Goal: Information Seeking & Learning: Learn about a topic

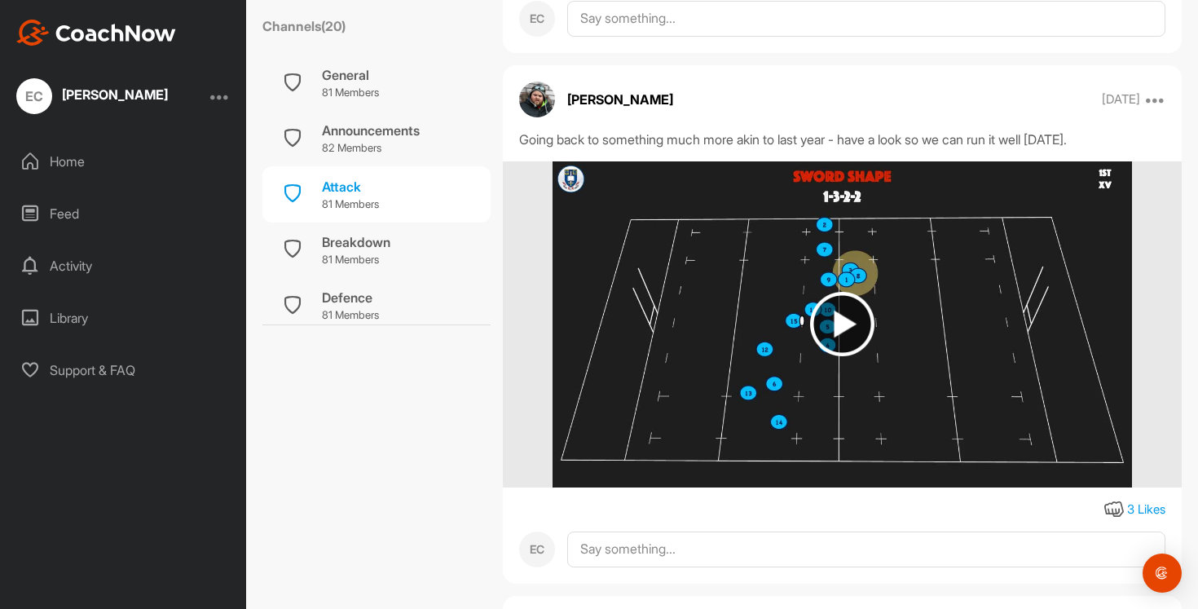
scroll to position [22629, 0]
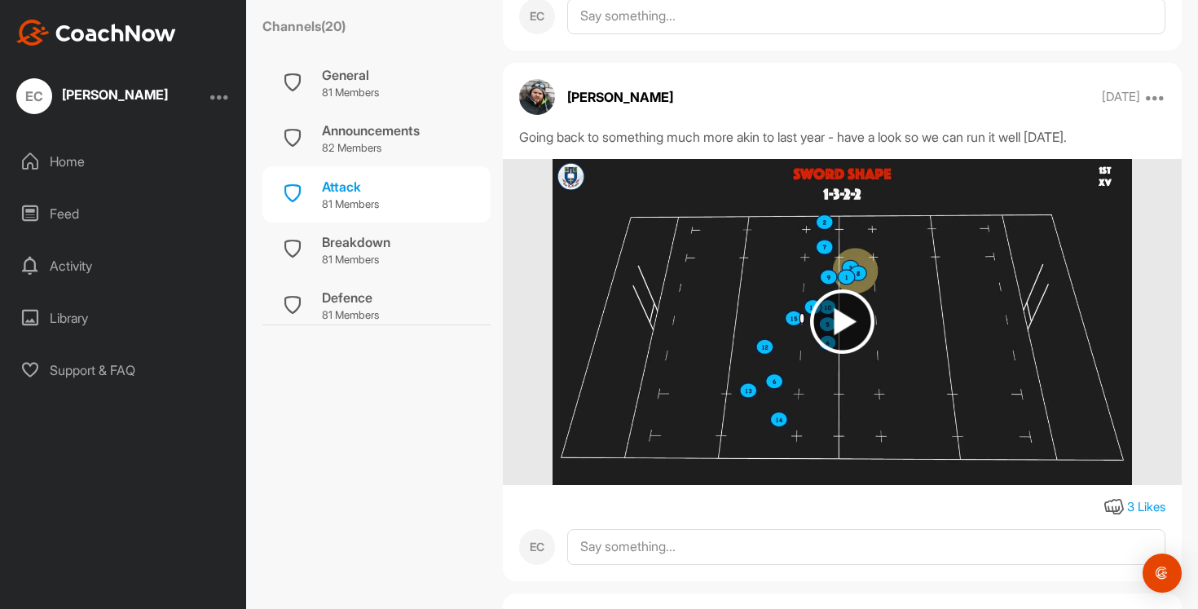
click at [826, 319] on img at bounding box center [842, 321] width 64 height 64
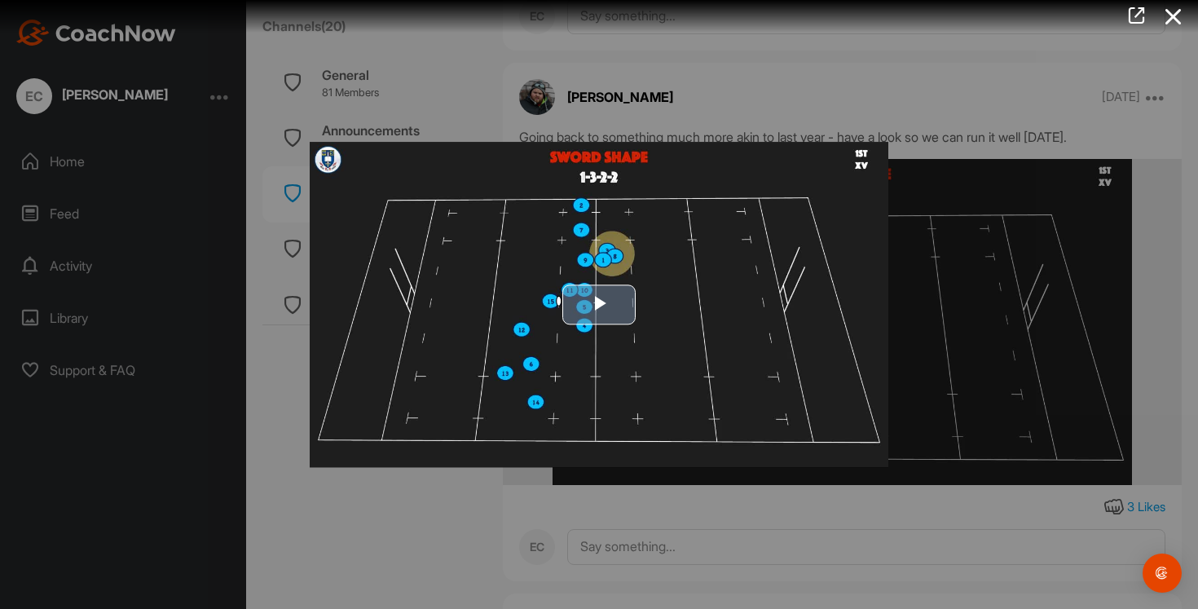
click at [599, 305] on span "Video Player" at bounding box center [599, 305] width 0 height 0
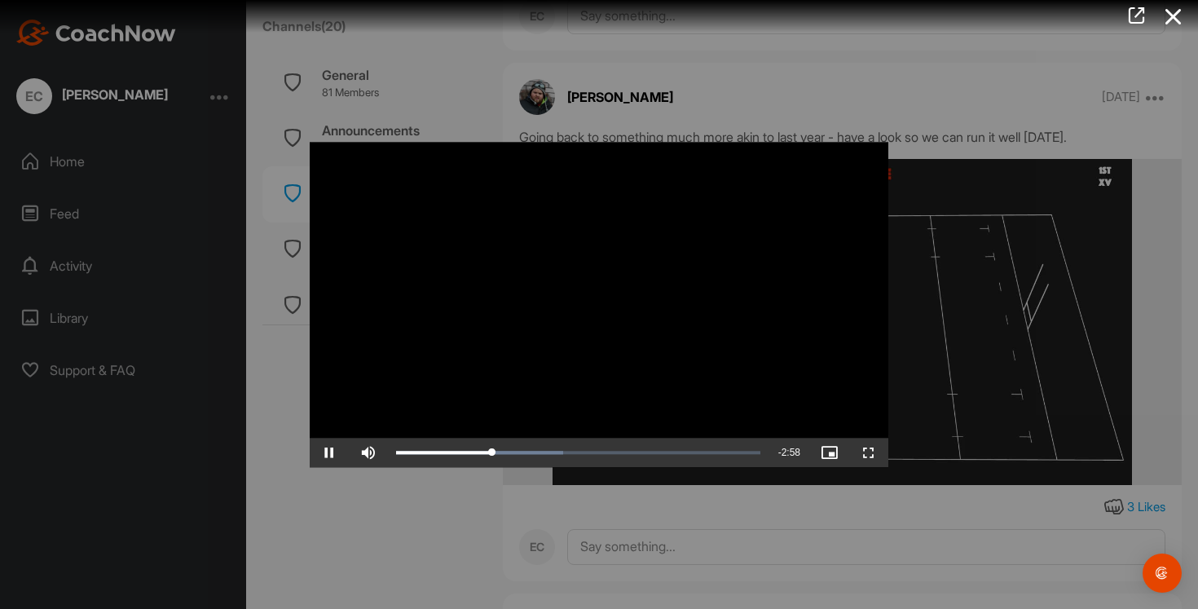
click at [615, 486] on div at bounding box center [599, 304] width 1198 height 609
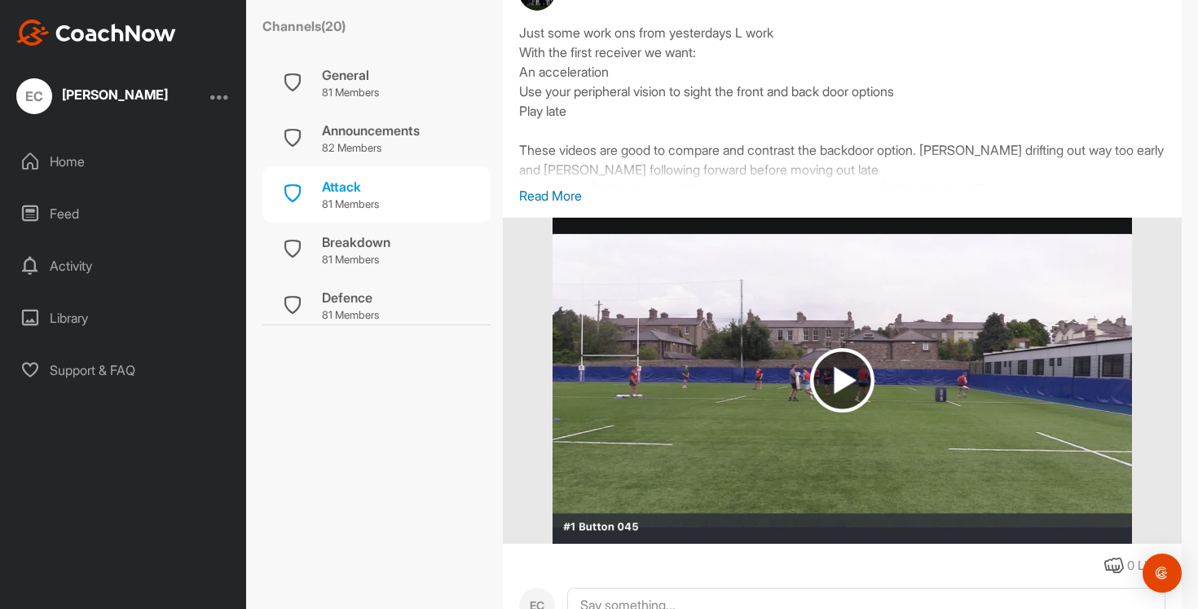
scroll to position [29358, 0]
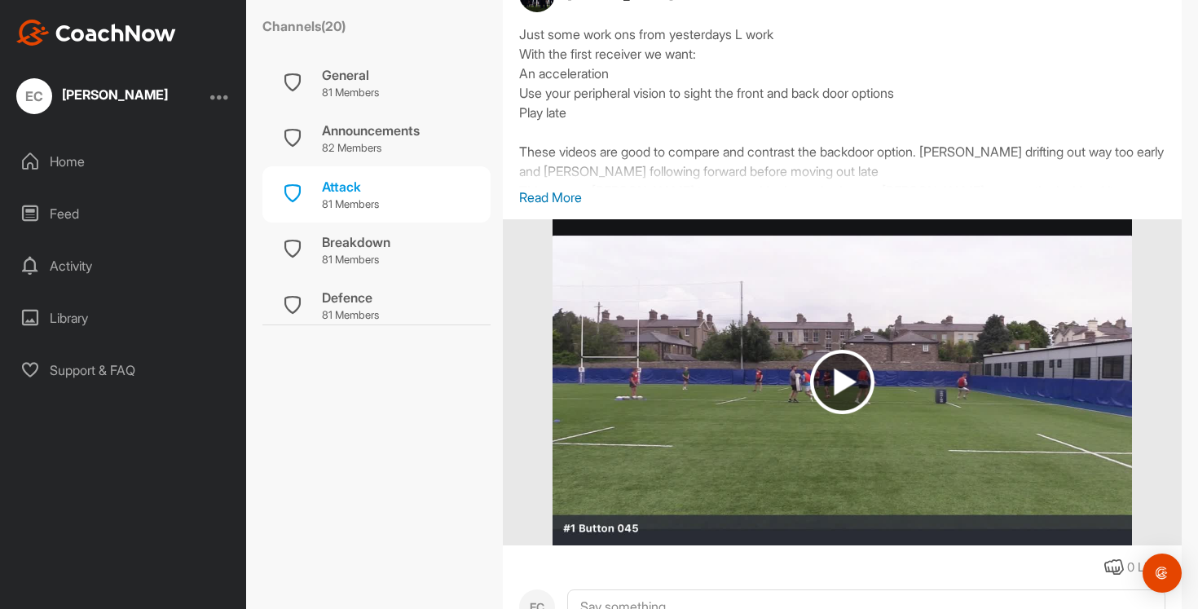
click at [572, 207] on p "Read More" at bounding box center [842, 197] width 646 height 20
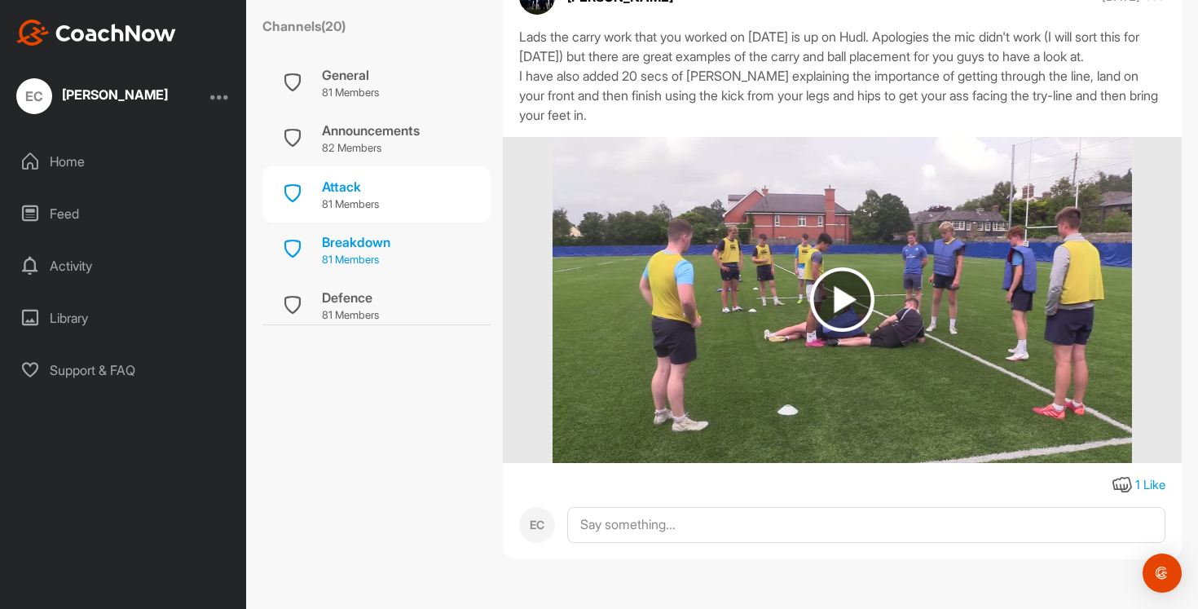
scroll to position [59, 0]
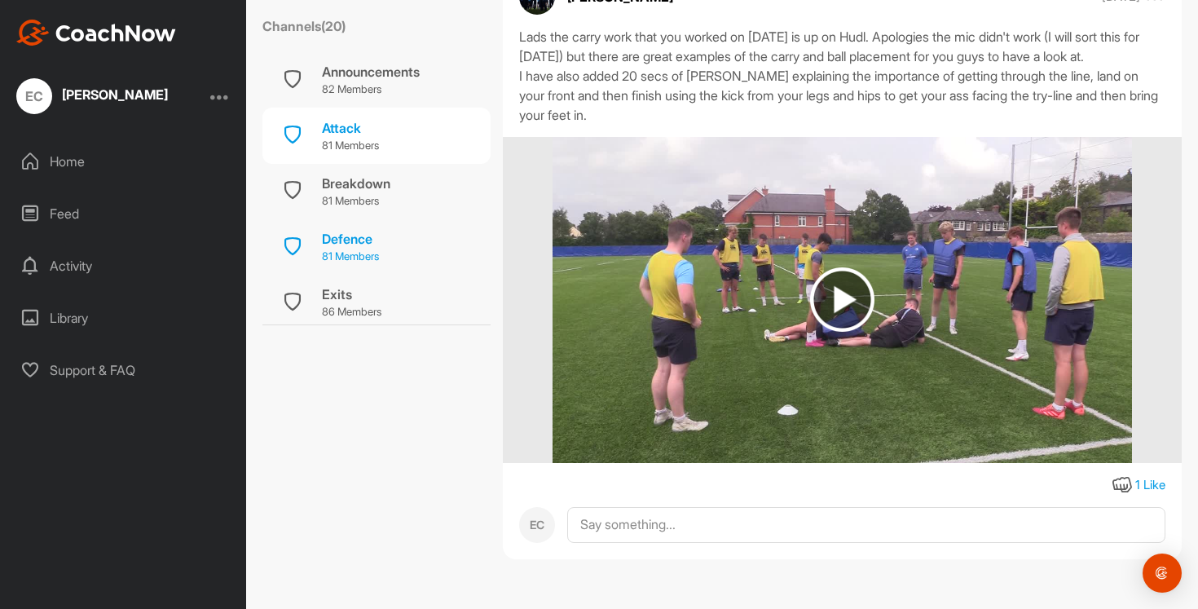
click at [359, 253] on p "81 Members" at bounding box center [350, 257] width 57 height 16
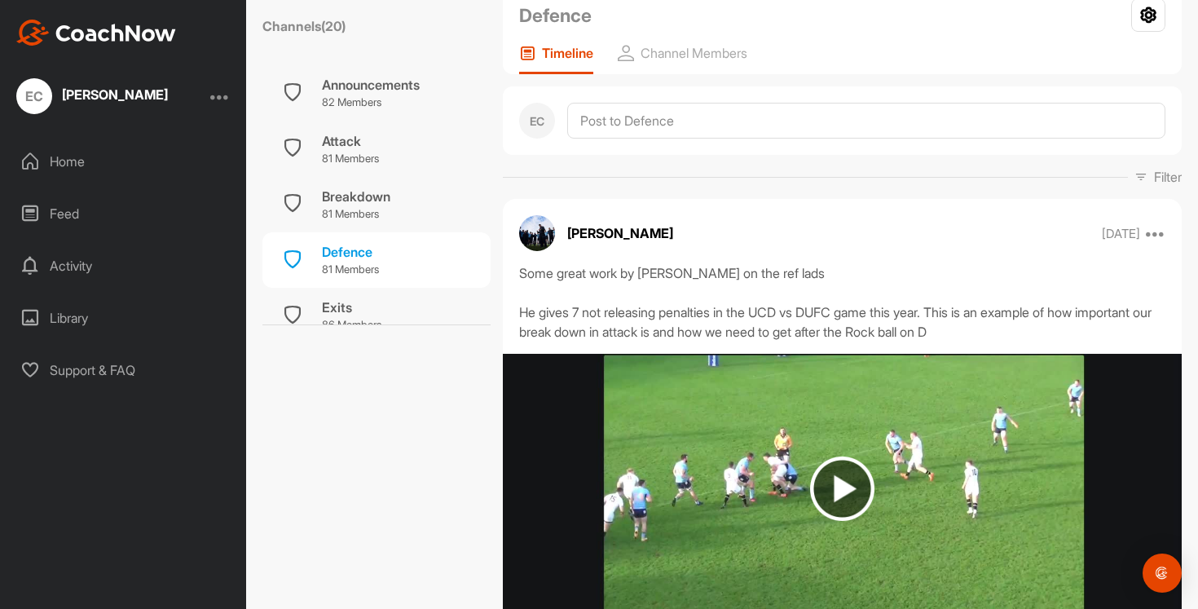
scroll to position [172, 0]
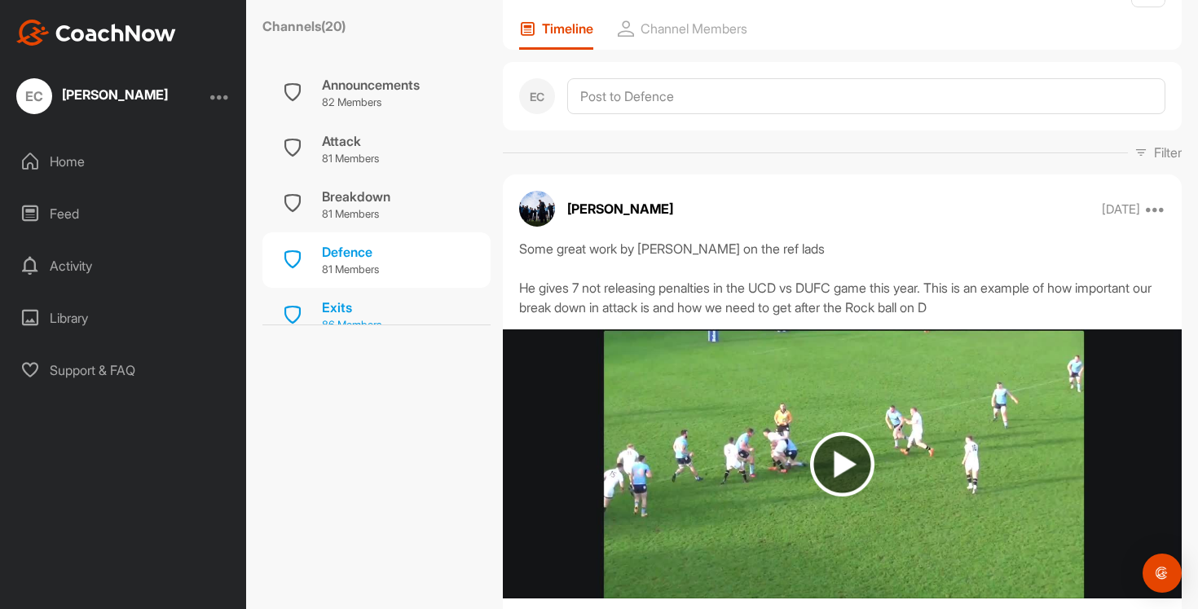
click at [402, 298] on div "Exits 86 Members" at bounding box center [376, 315] width 228 height 55
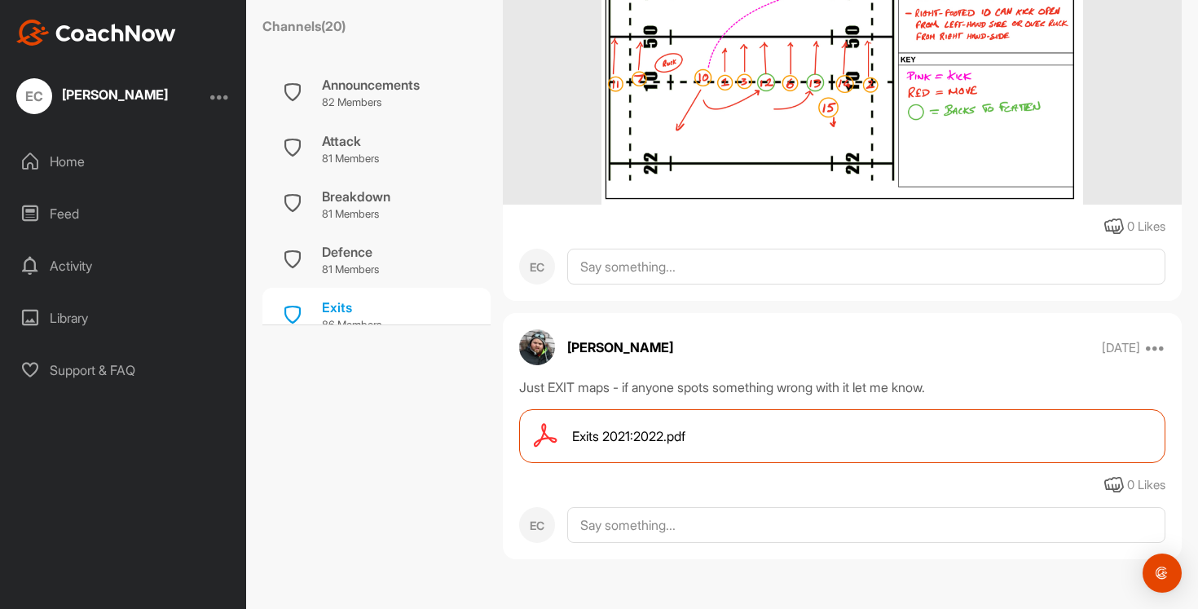
scroll to position [623, 0]
click at [639, 438] on span "Exits 2021:2022.pdf" at bounding box center [628, 436] width 113 height 20
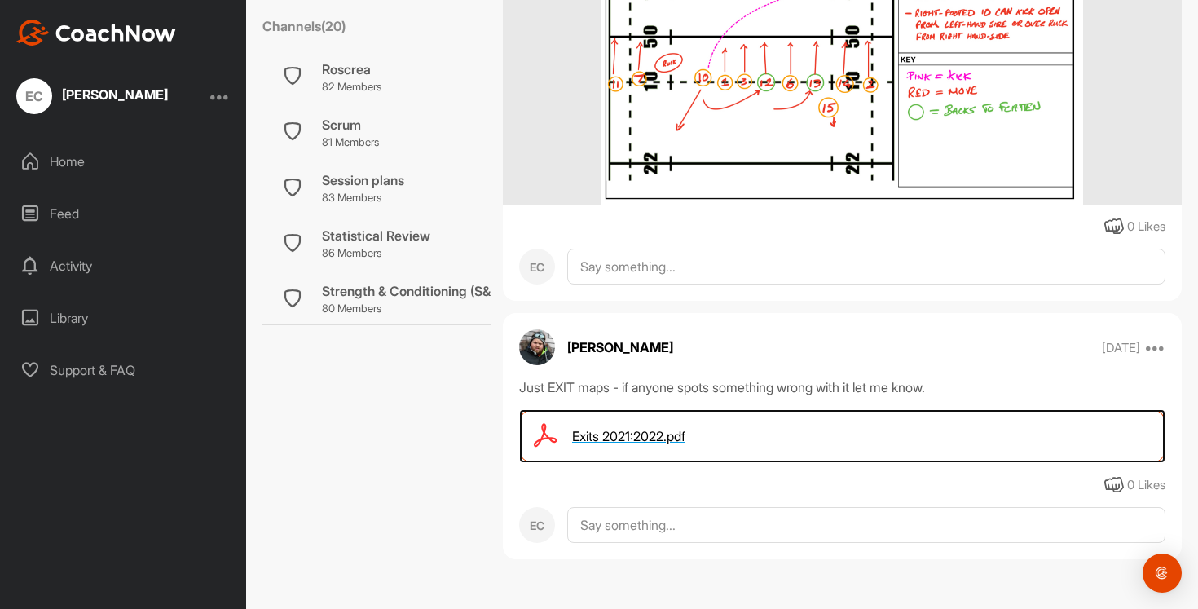
scroll to position [646, 0]
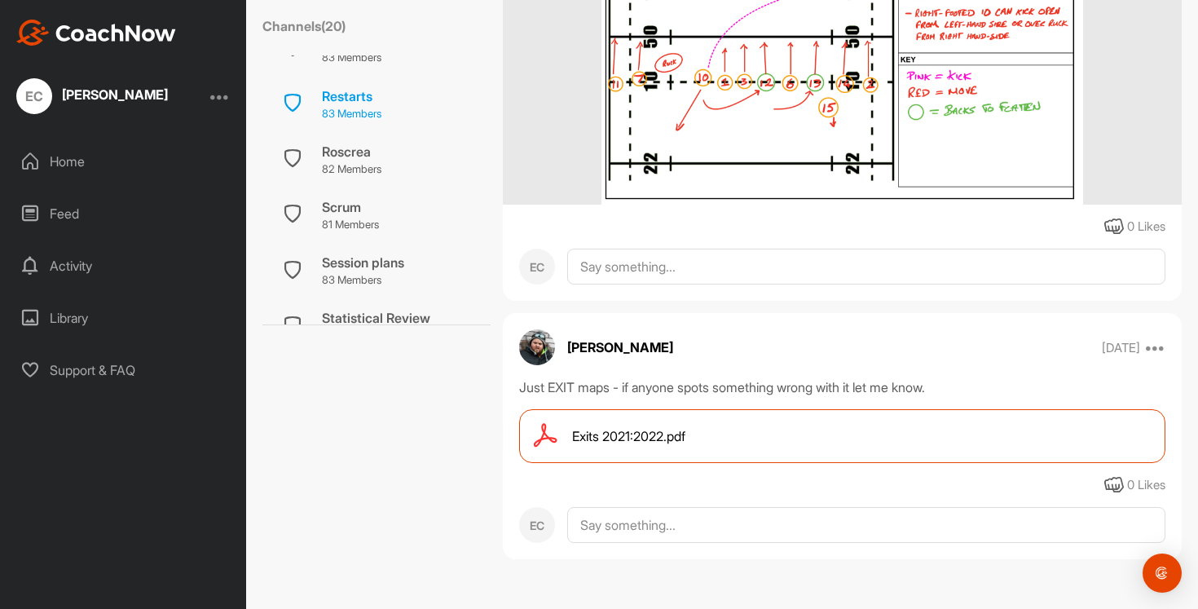
click at [357, 106] on p "83 Members" at bounding box center [351, 114] width 59 height 16
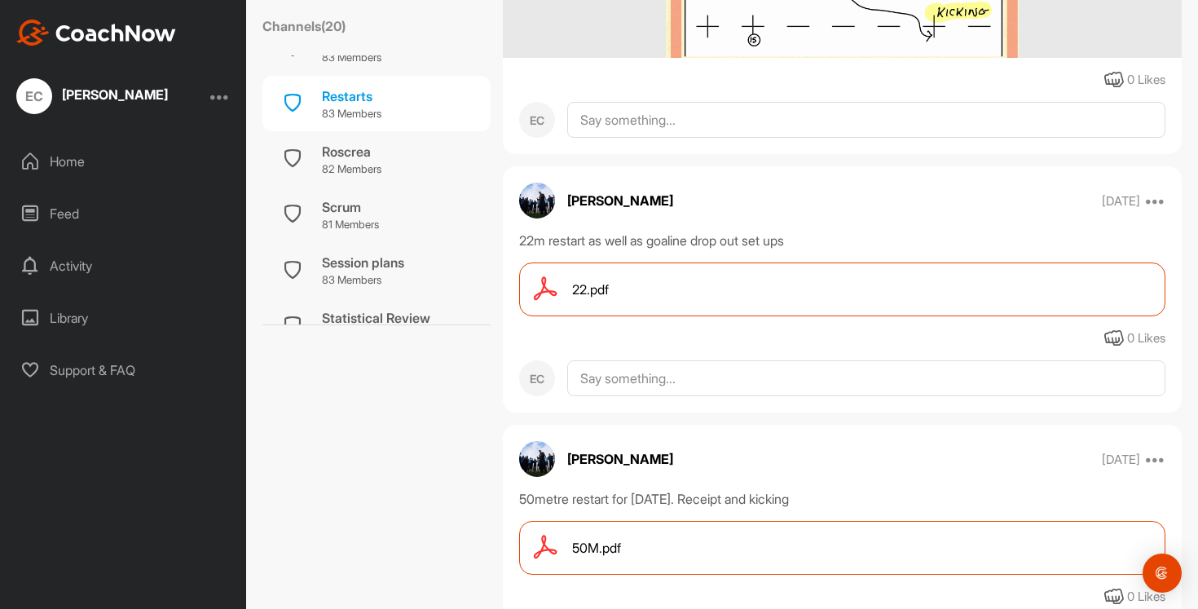
scroll to position [3687, 0]
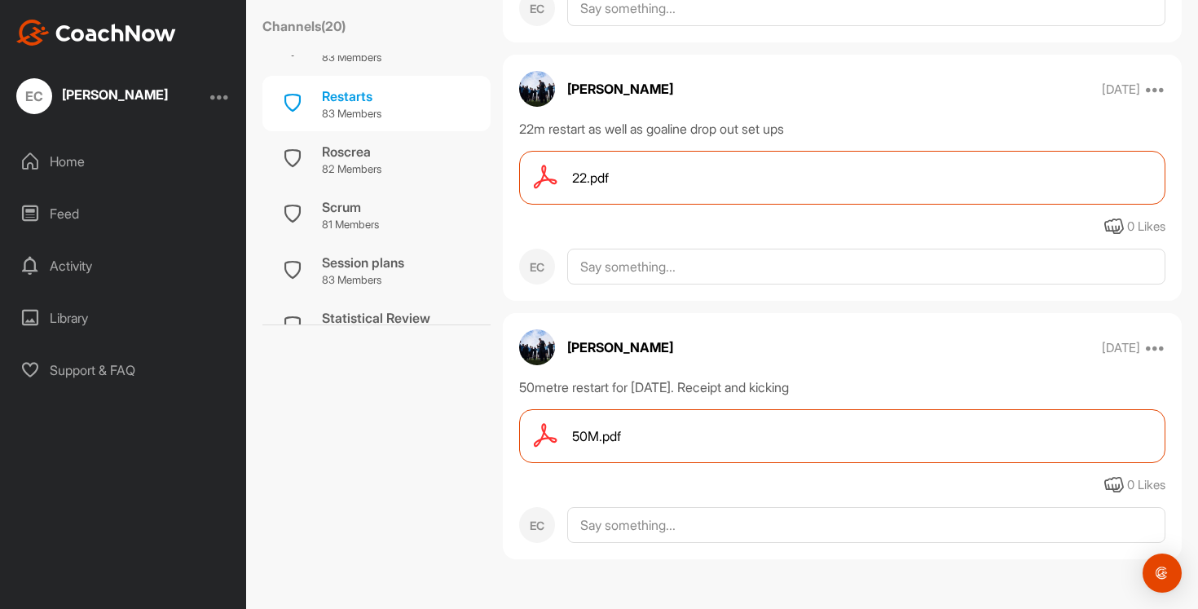
click at [624, 438] on div "50M.pdf" at bounding box center [842, 436] width 646 height 54
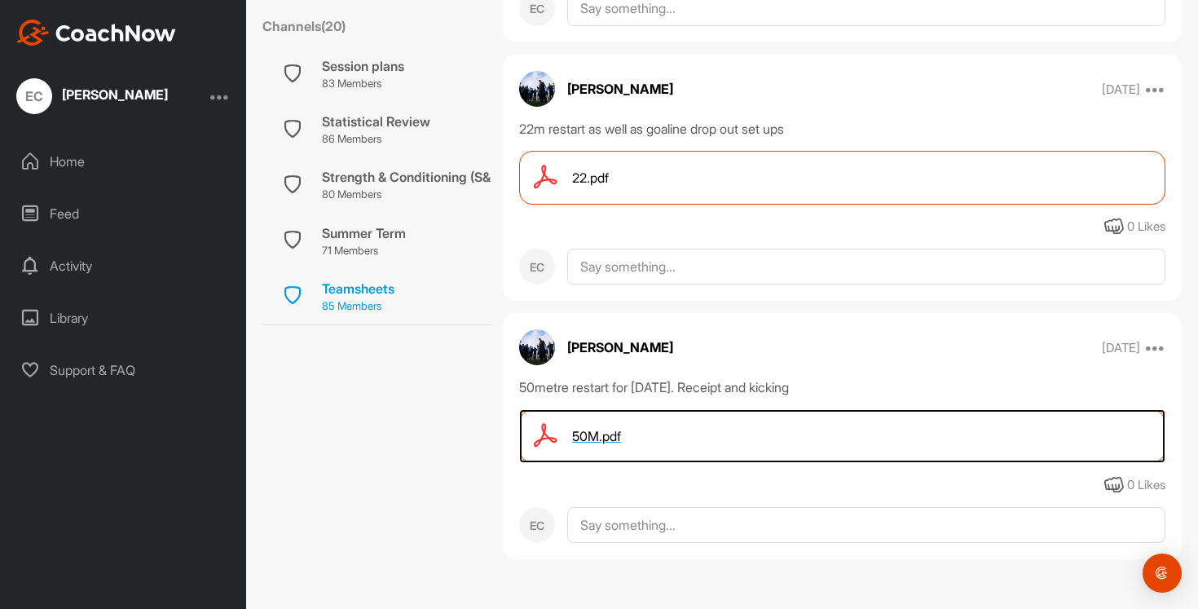
scroll to position [898, 0]
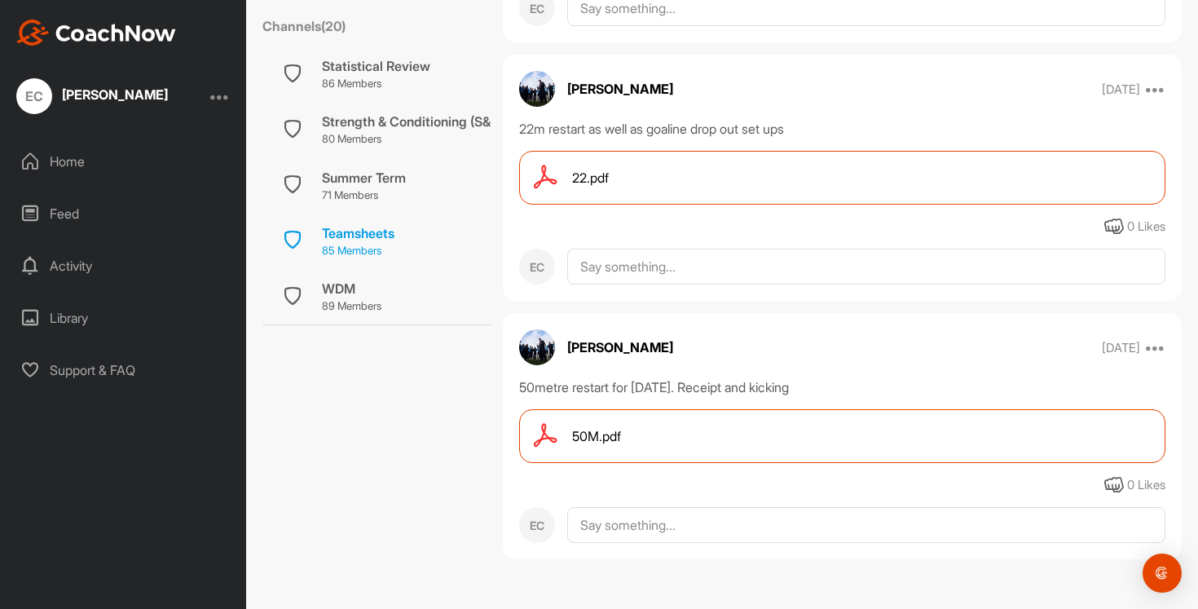
click at [356, 281] on div "WDM" at bounding box center [351, 289] width 59 height 20
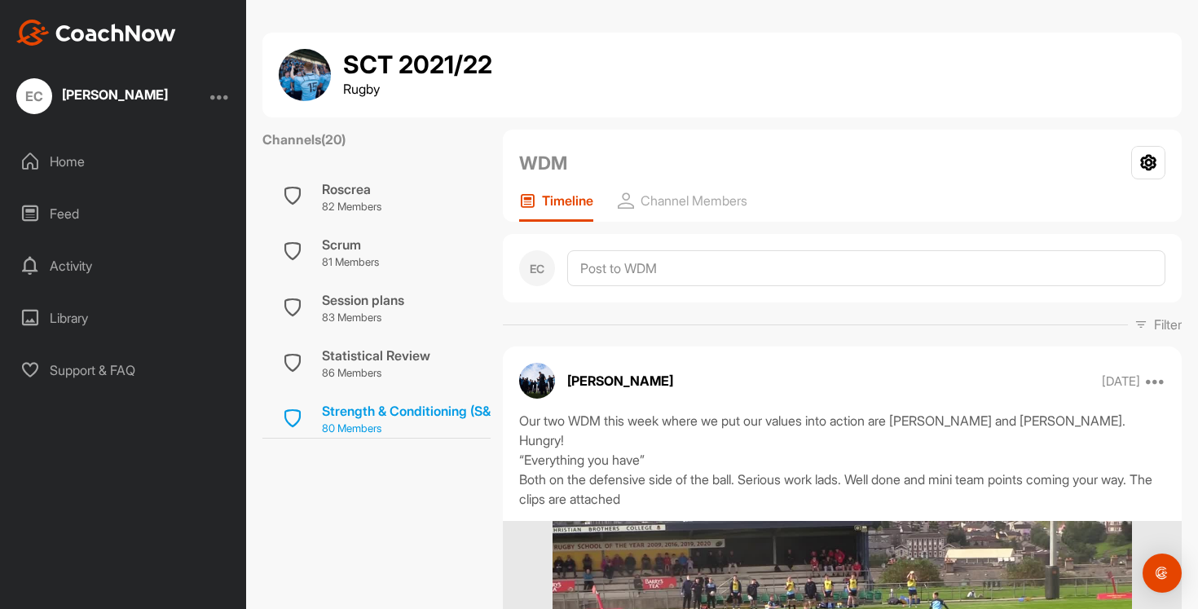
scroll to position [713, 0]
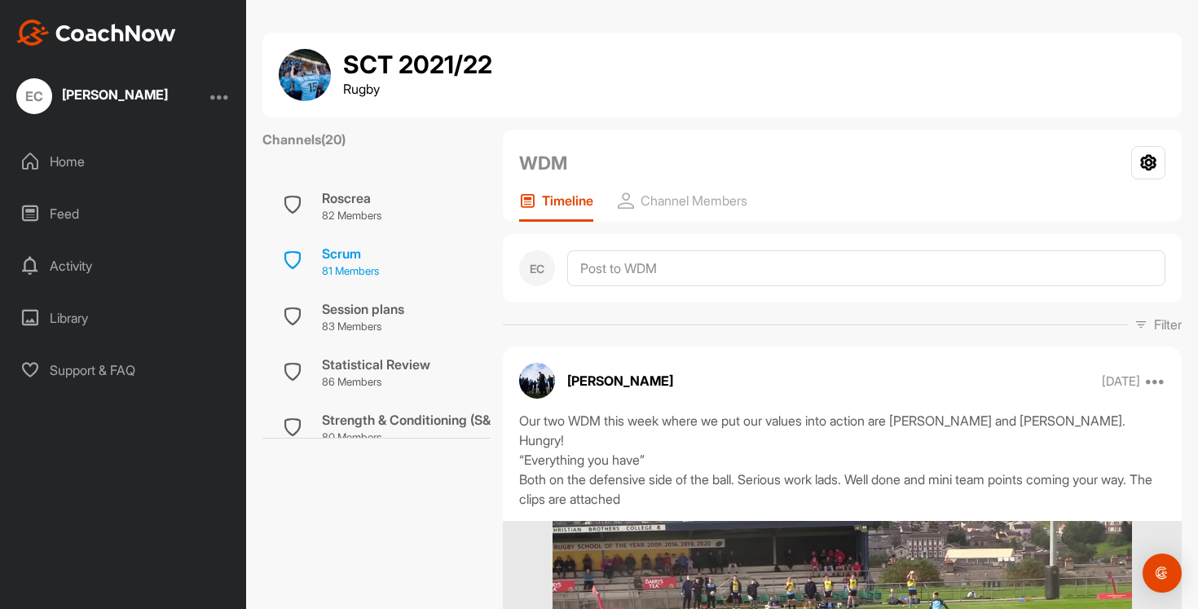
click at [361, 250] on div "Scrum" at bounding box center [350, 254] width 57 height 20
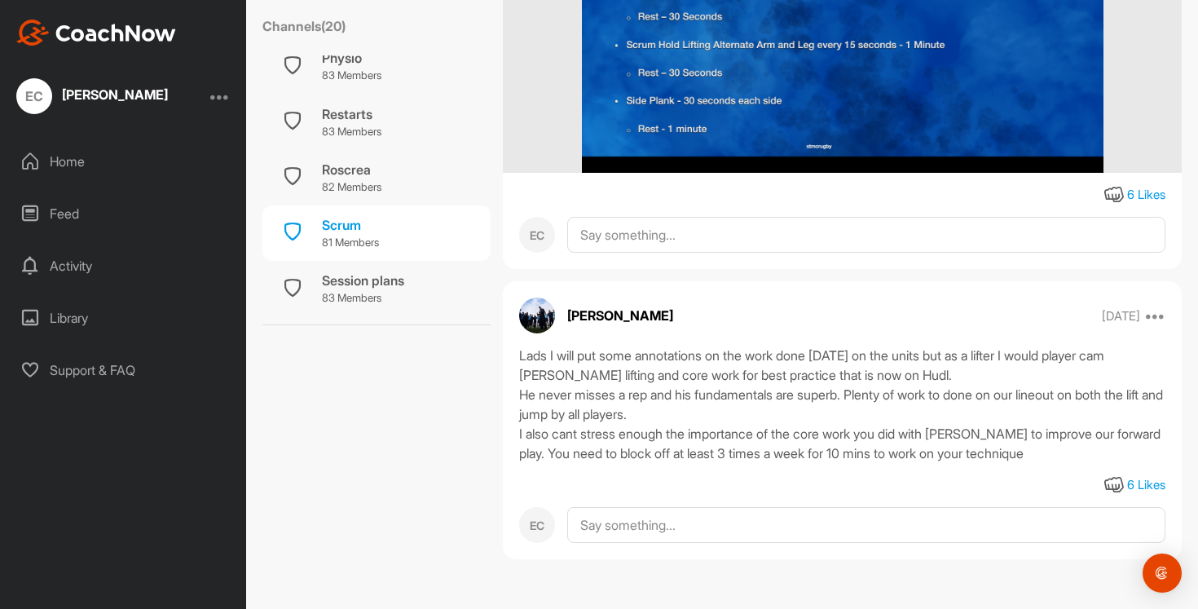
scroll to position [493, 0]
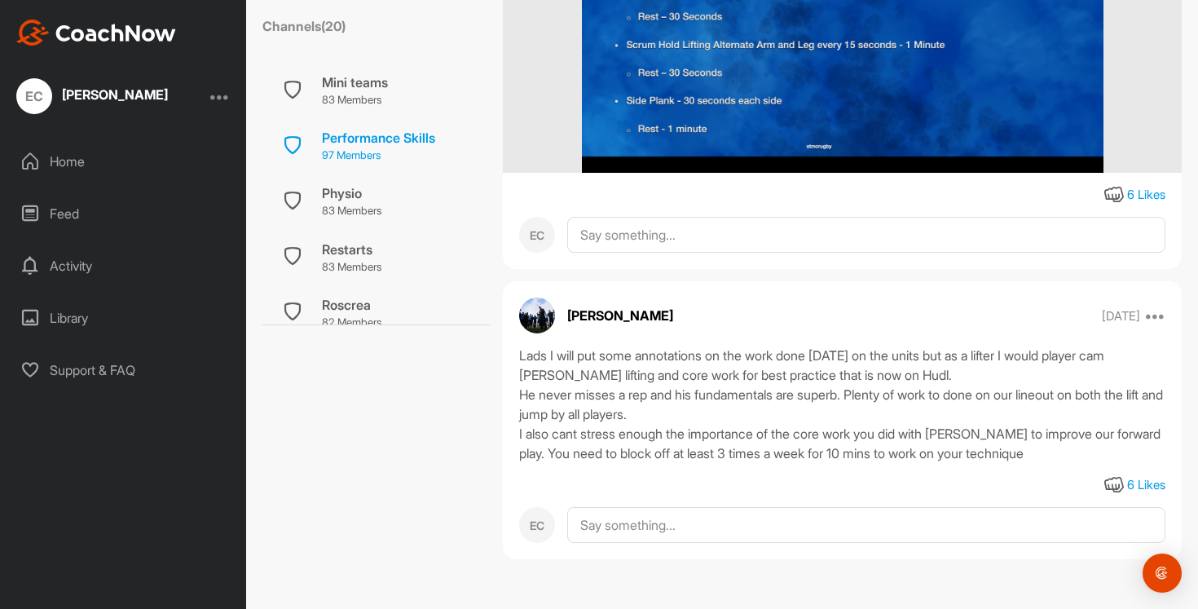
click at [354, 158] on p "97 Members" at bounding box center [378, 156] width 113 height 16
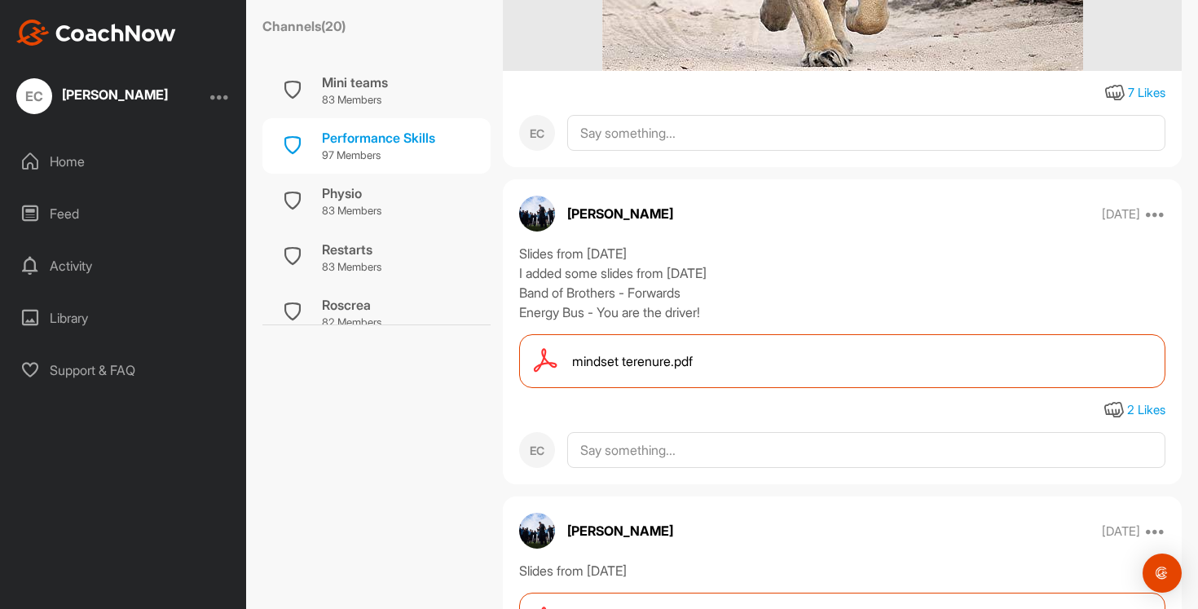
scroll to position [3665, 0]
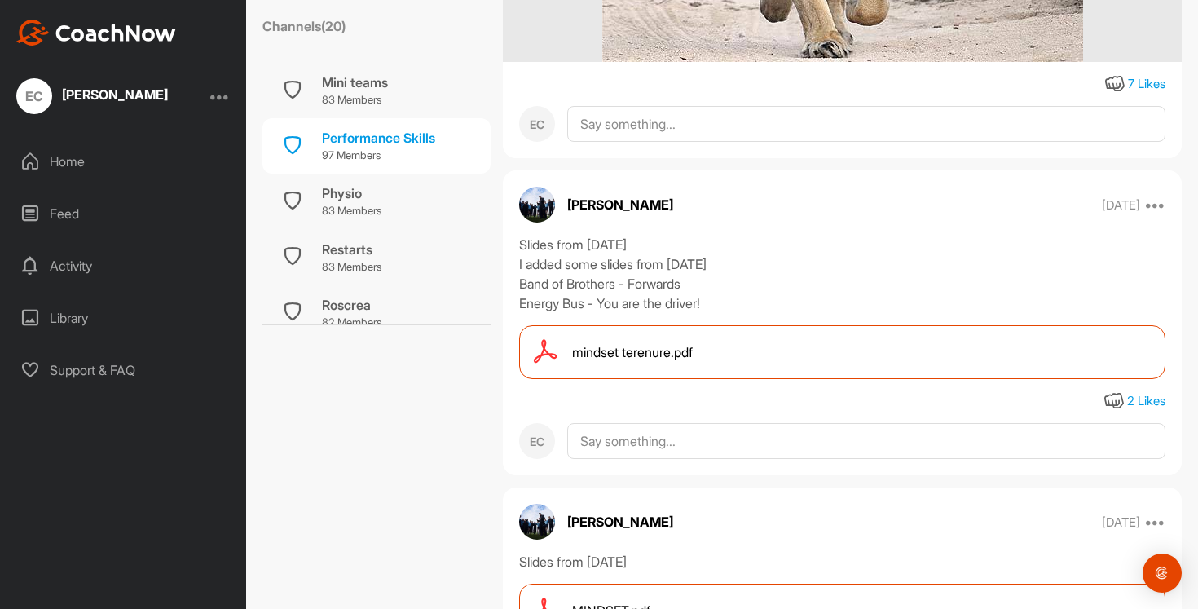
click at [638, 362] on span "mindset terenure.pdf" at bounding box center [632, 352] width 121 height 20
click at [81, 161] on div "Home" at bounding box center [124, 161] width 230 height 41
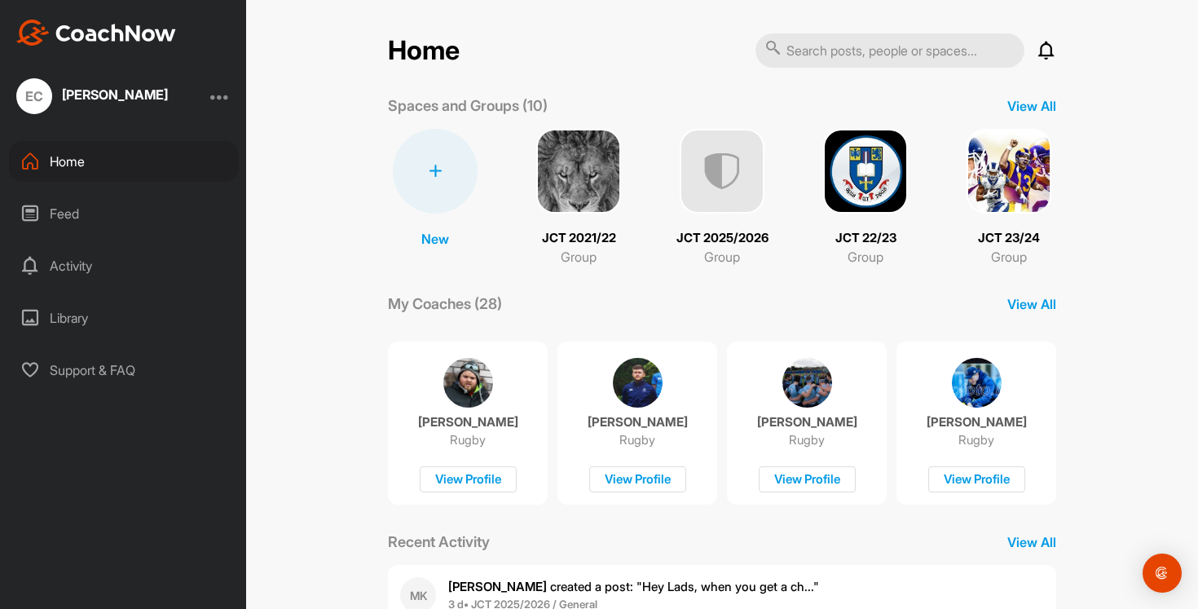
click at [696, 177] on img at bounding box center [722, 171] width 85 height 85
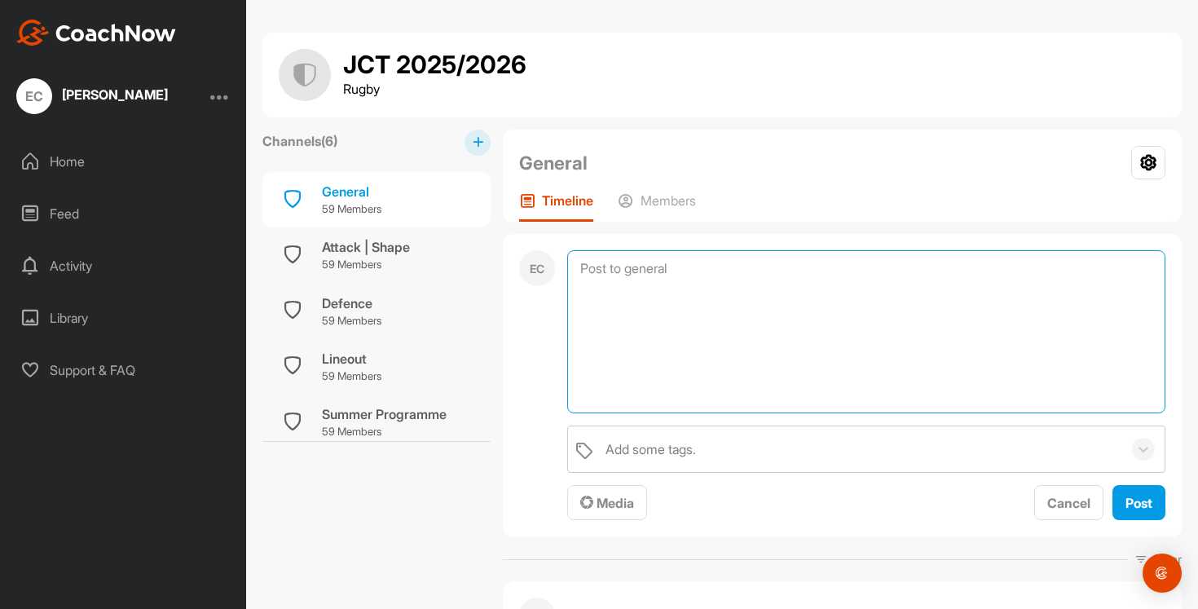
click at [618, 261] on textarea at bounding box center [866, 331] width 598 height 163
type textarea "Forwards on octagon tomorrow Backs on Front AWP"
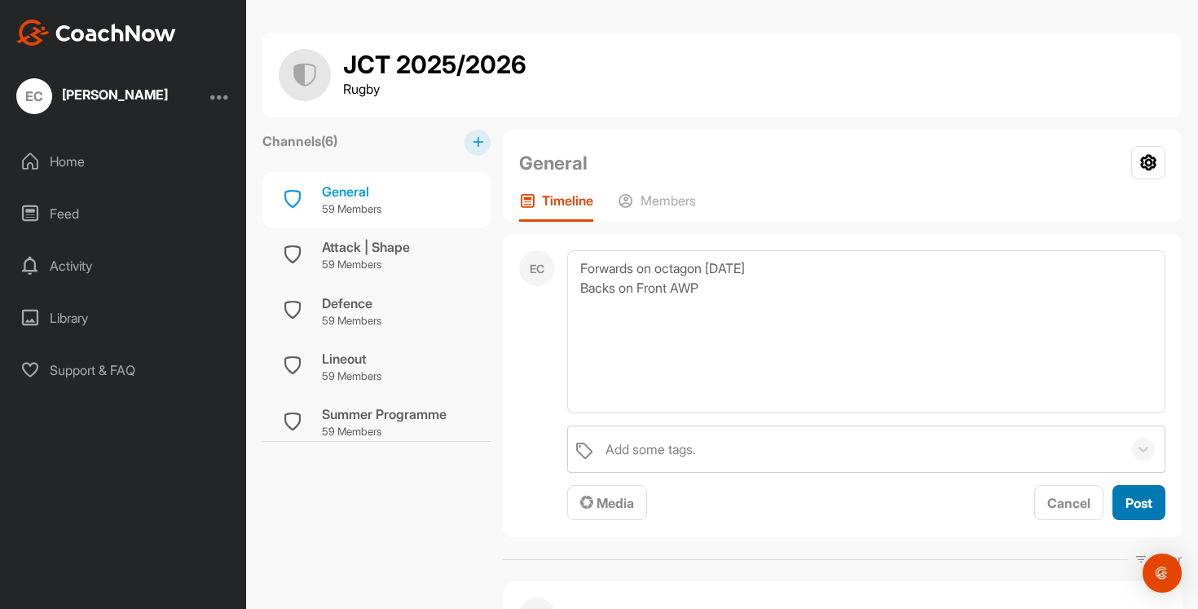
click at [1140, 500] on span "Post" at bounding box center [1139, 503] width 27 height 16
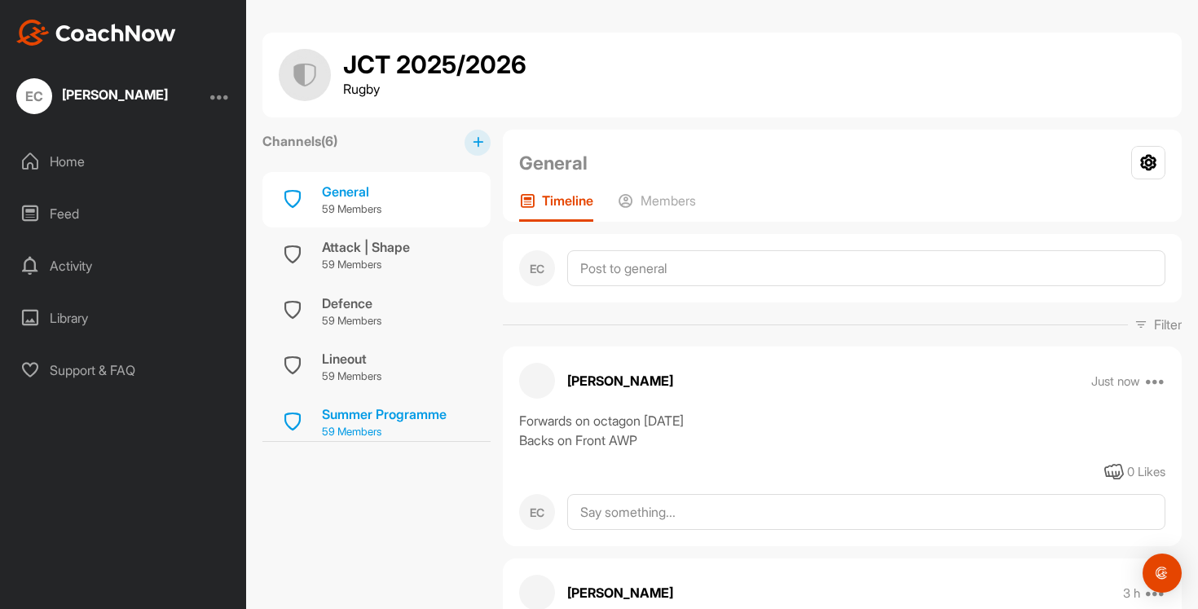
scroll to position [120, 0]
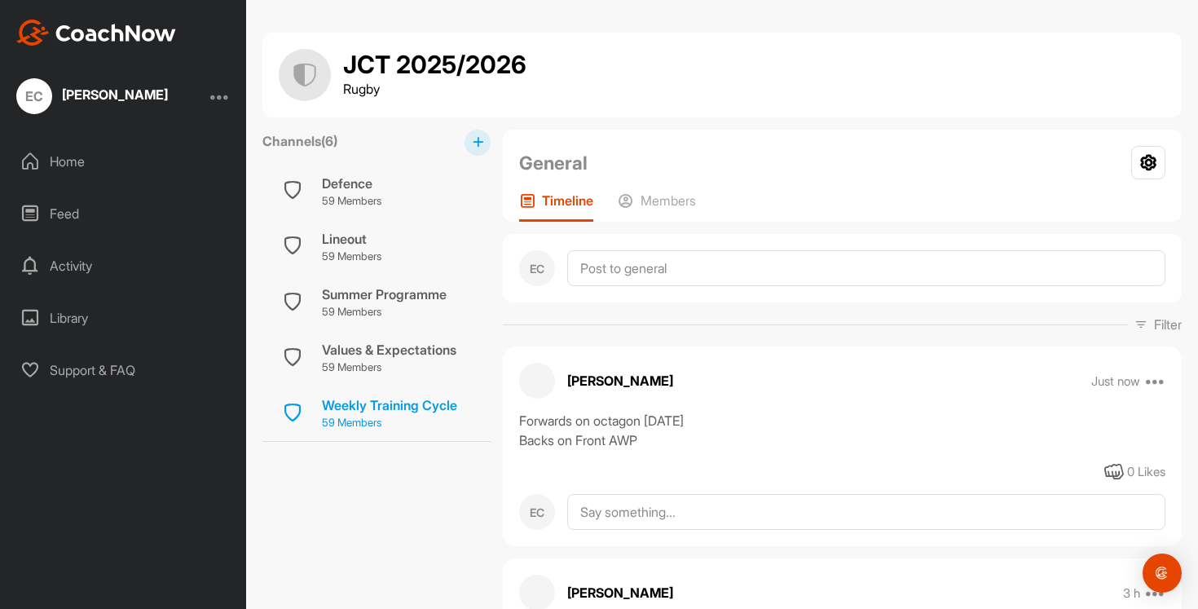
click at [365, 399] on div "Weekly Training Cycle" at bounding box center [389, 405] width 135 height 20
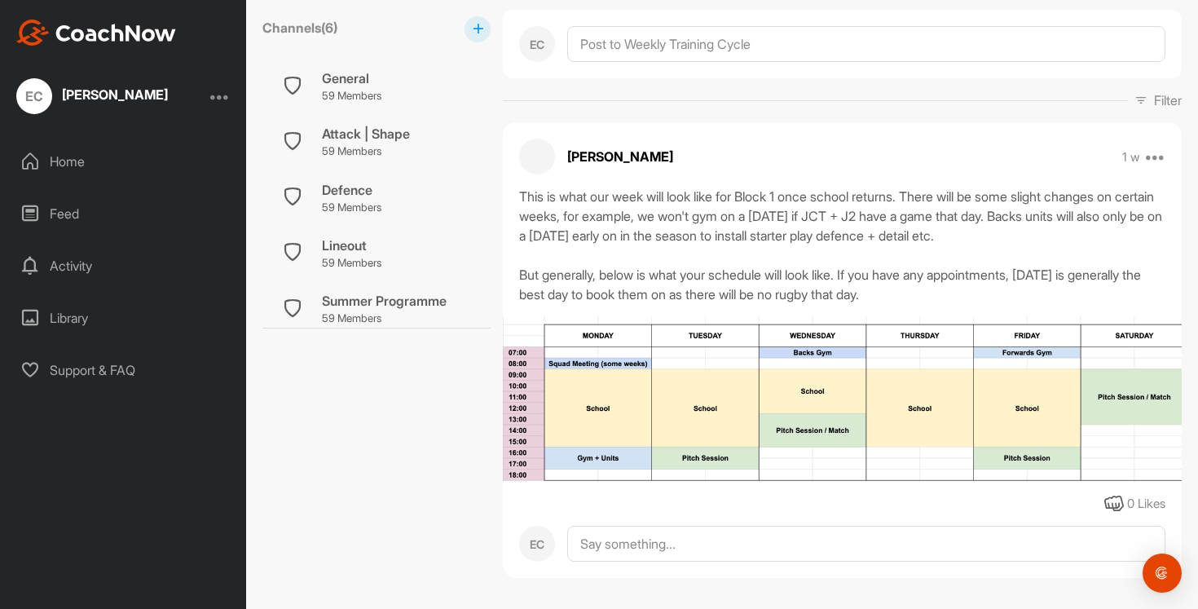
scroll to position [241, 0]
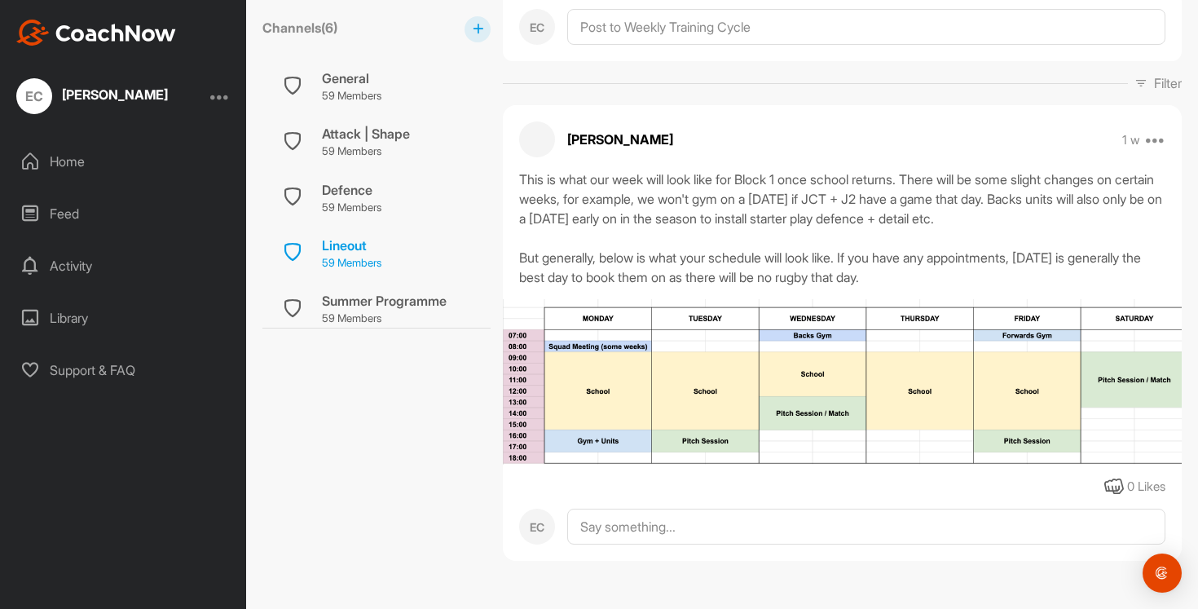
click at [328, 259] on p "59 Members" at bounding box center [351, 263] width 59 height 16
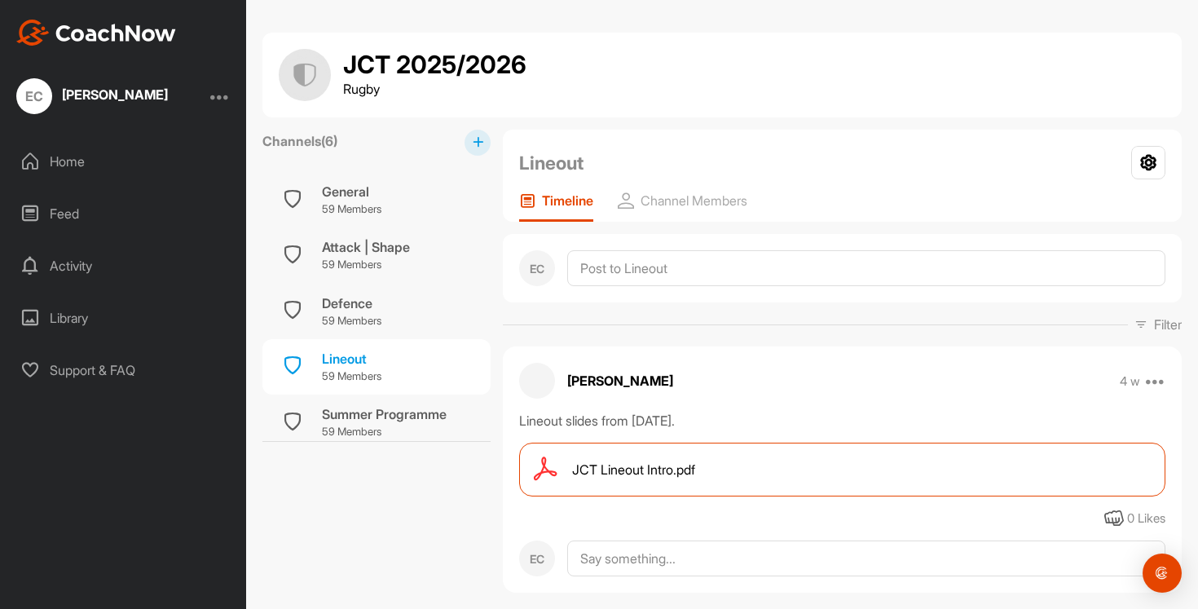
scroll to position [33, 0]
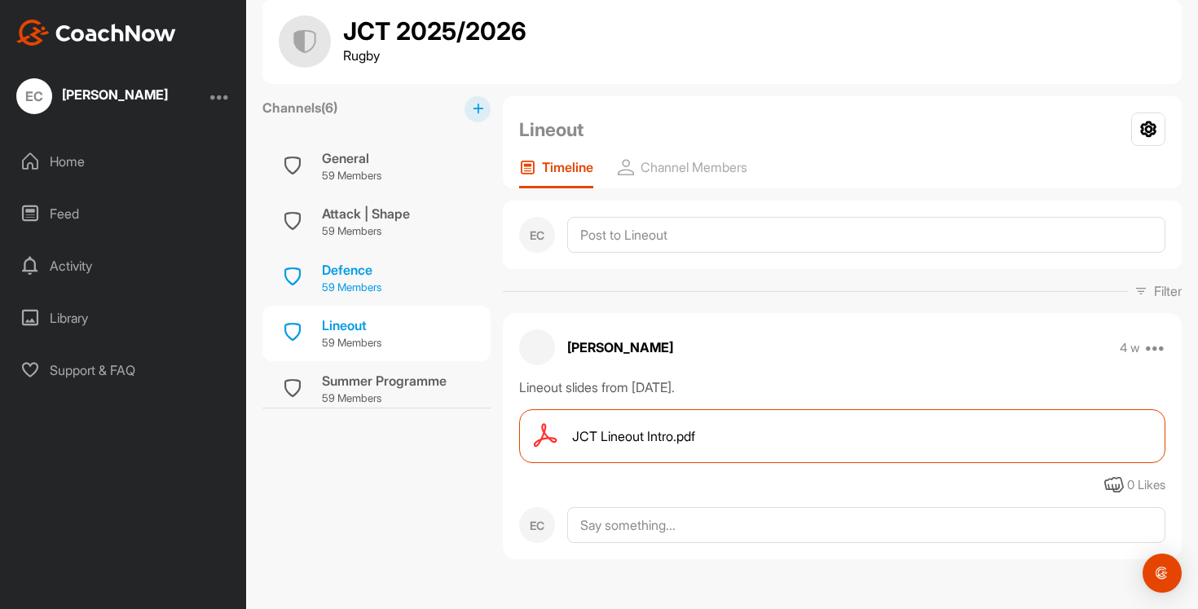
click at [367, 262] on div "Defence" at bounding box center [351, 270] width 59 height 20
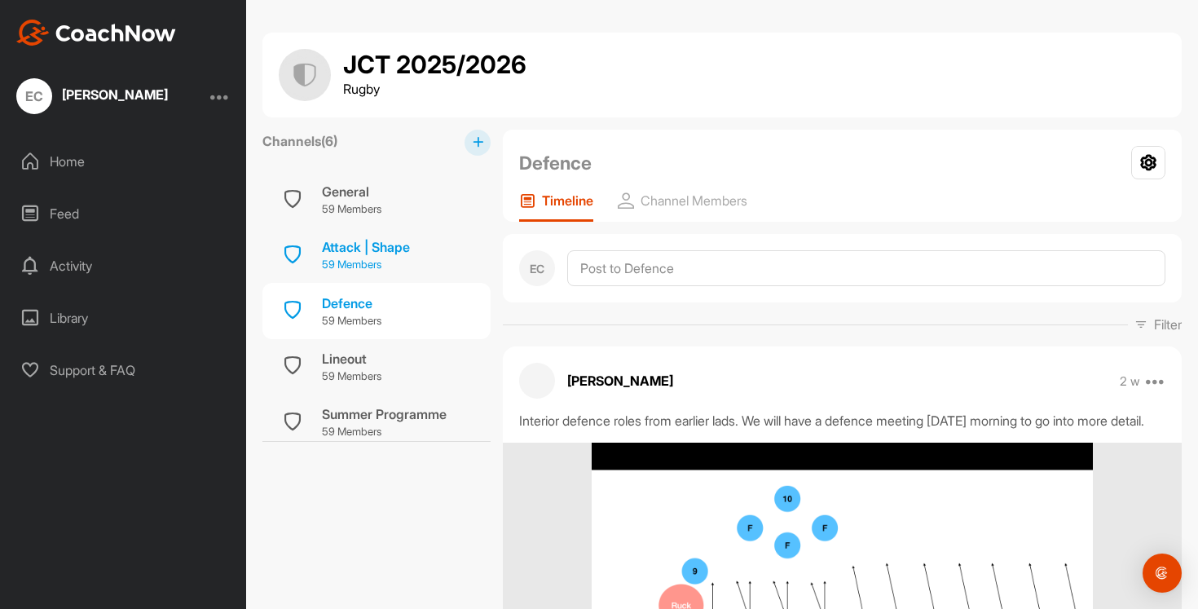
click at [332, 242] on div "Attack | Shape" at bounding box center [366, 247] width 88 height 20
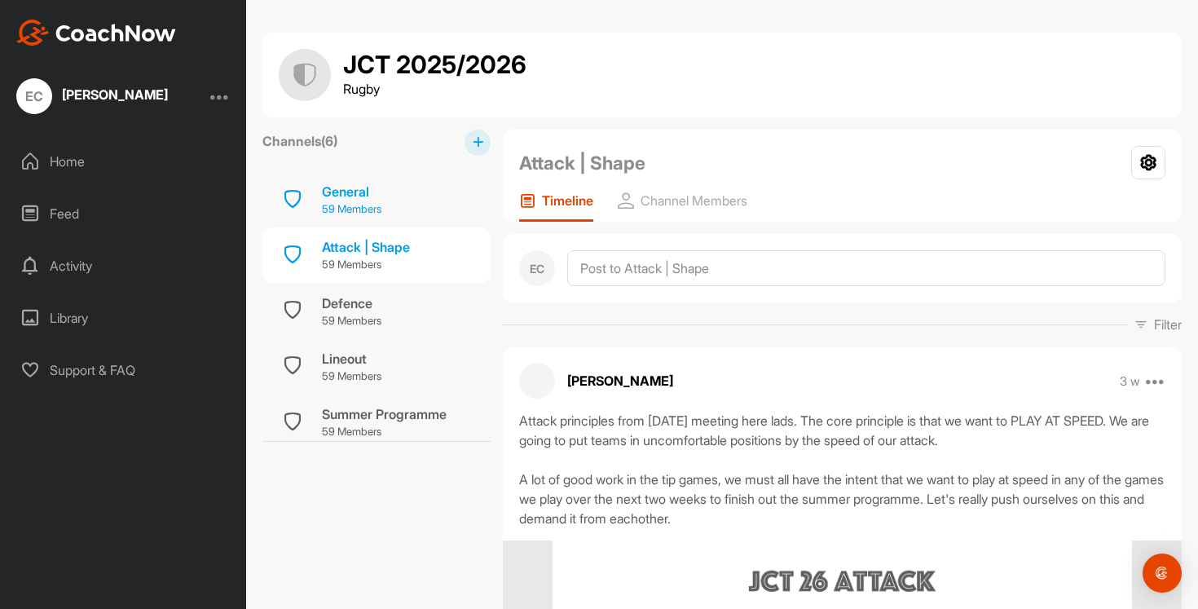
click at [341, 196] on div "General" at bounding box center [351, 192] width 59 height 20
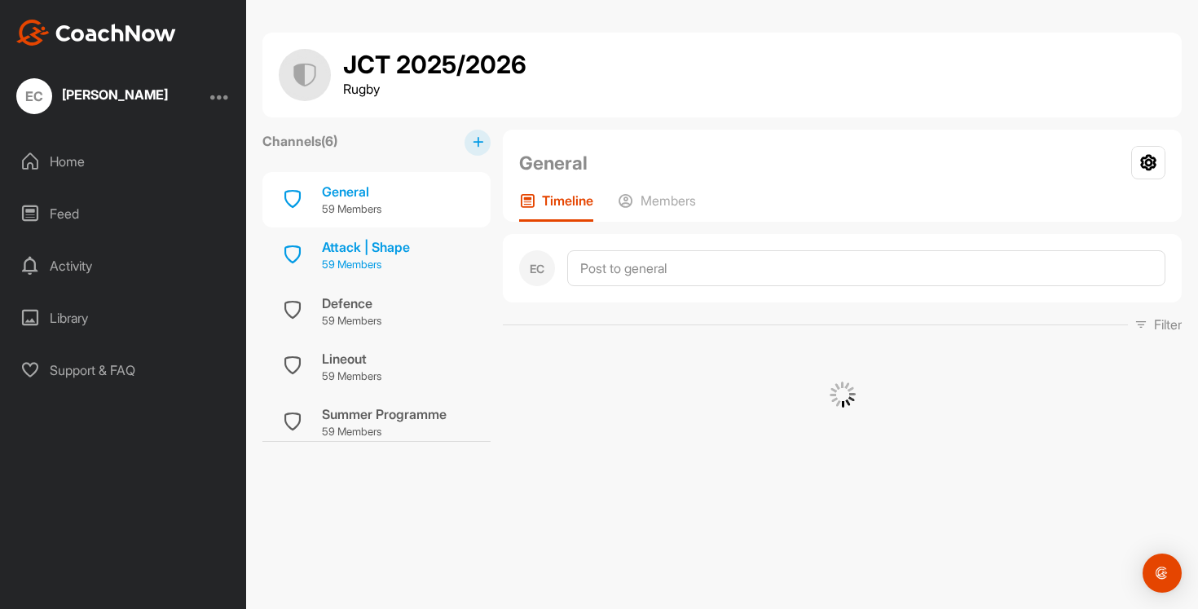
click at [339, 242] on div "Attack | Shape" at bounding box center [366, 247] width 88 height 20
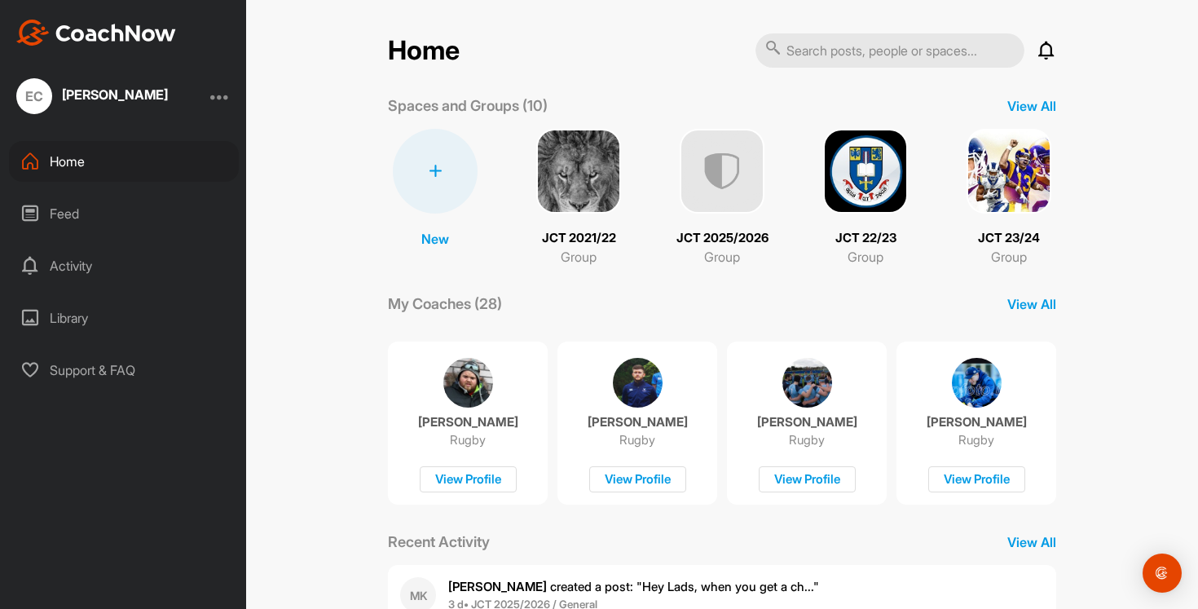
click at [845, 172] on img at bounding box center [865, 171] width 85 height 85
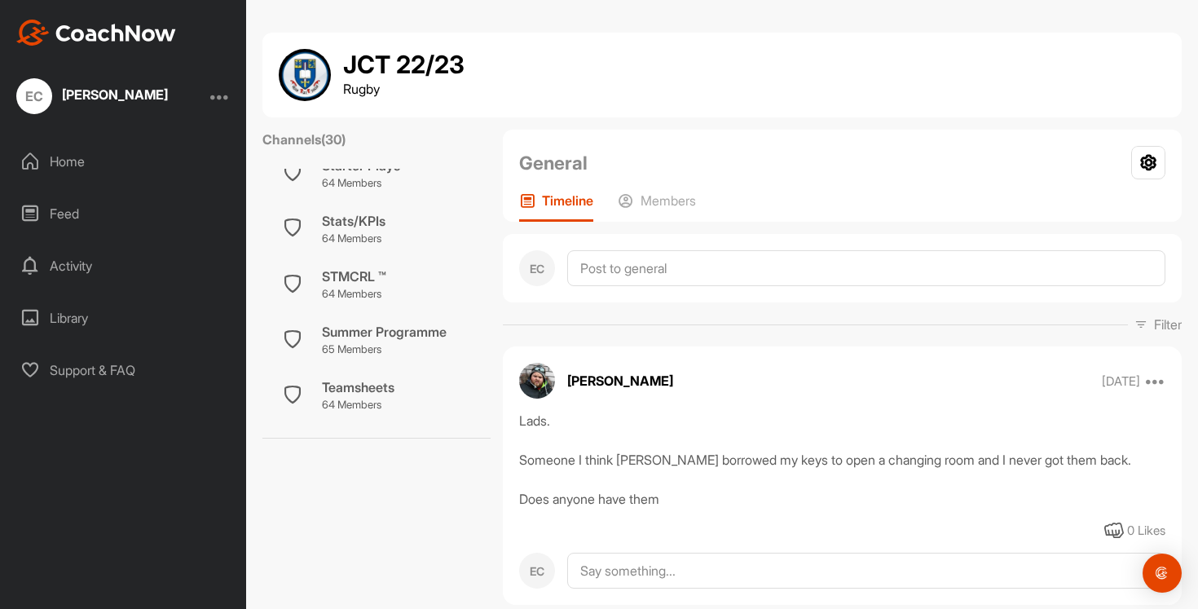
scroll to position [1288, 0]
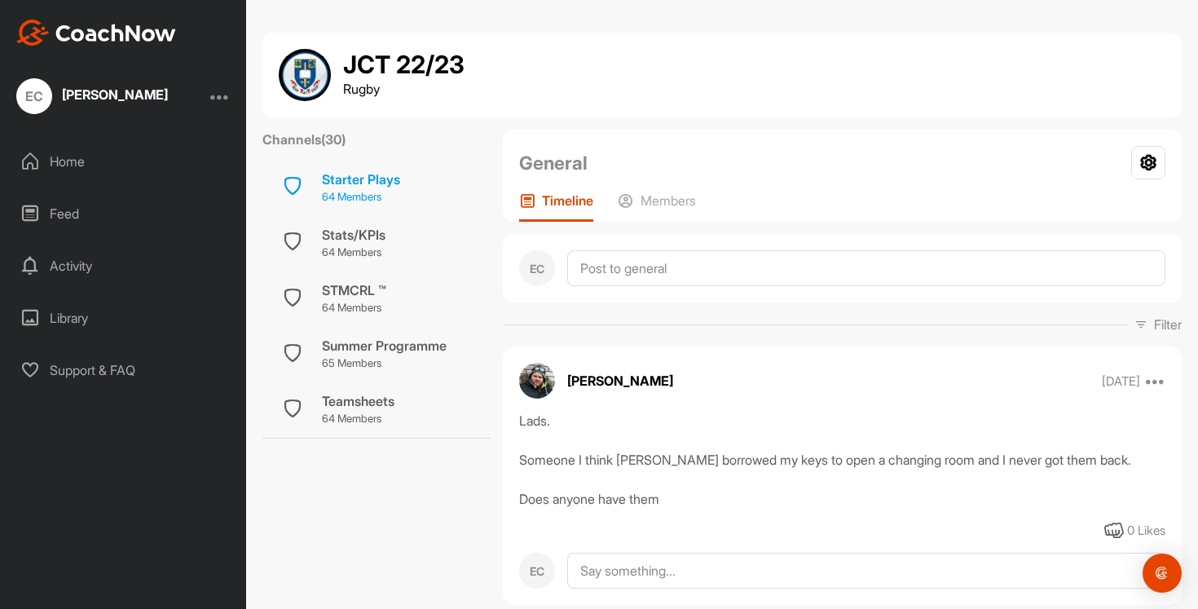
click at [358, 182] on div "Starter Plays" at bounding box center [361, 180] width 78 height 20
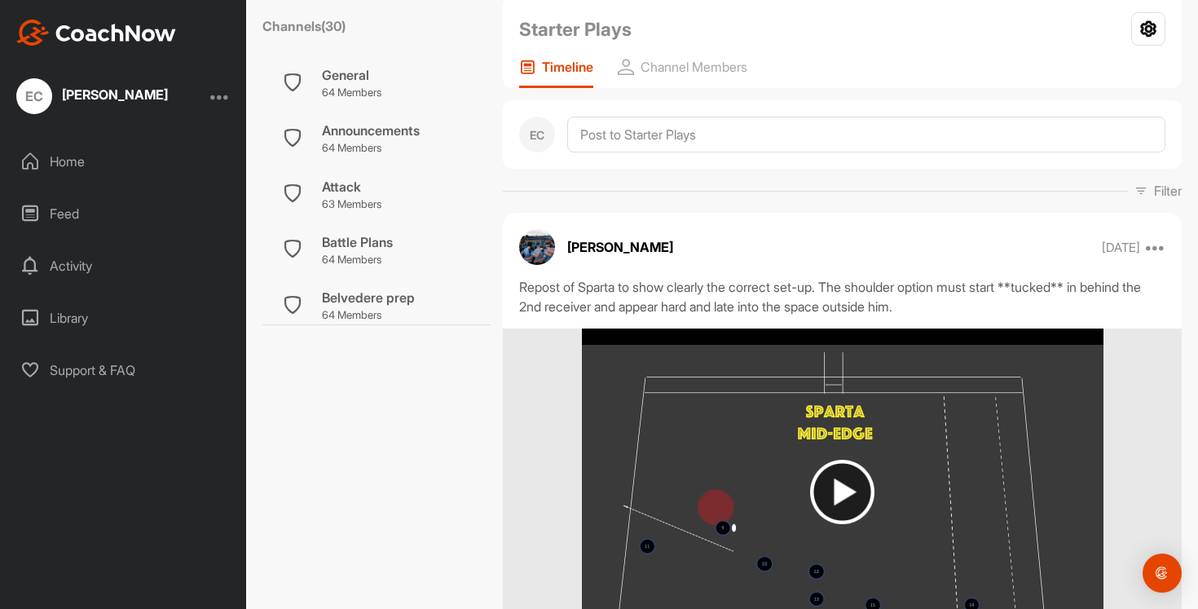
scroll to position [295, 0]
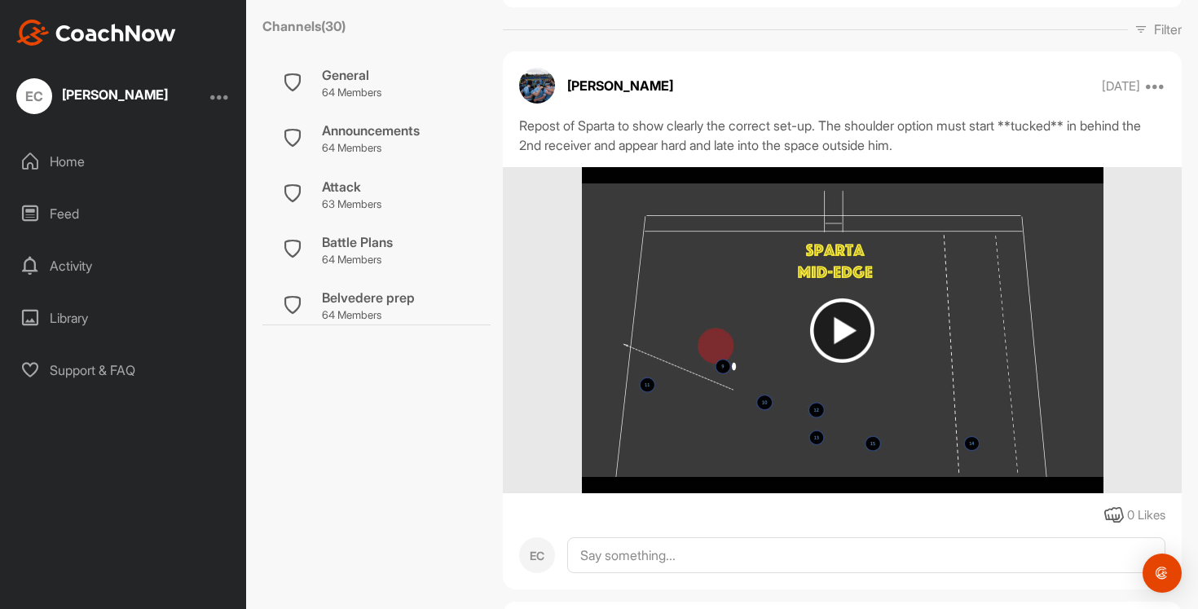
click at [839, 337] on img at bounding box center [842, 330] width 64 height 64
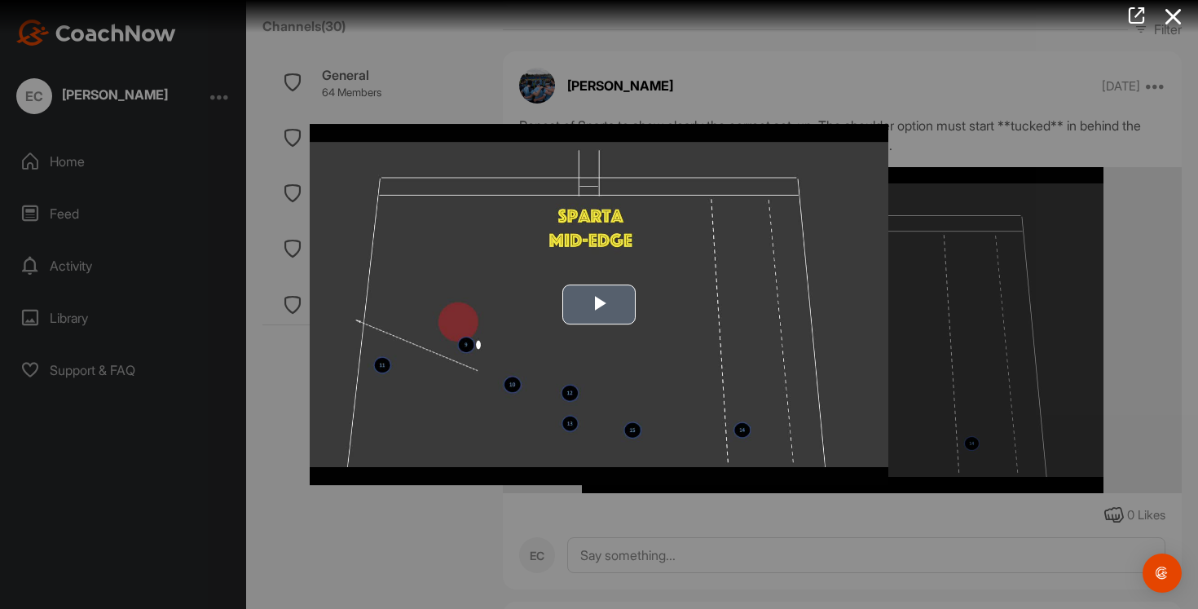
click at [599, 305] on span "Video Player" at bounding box center [599, 305] width 0 height 0
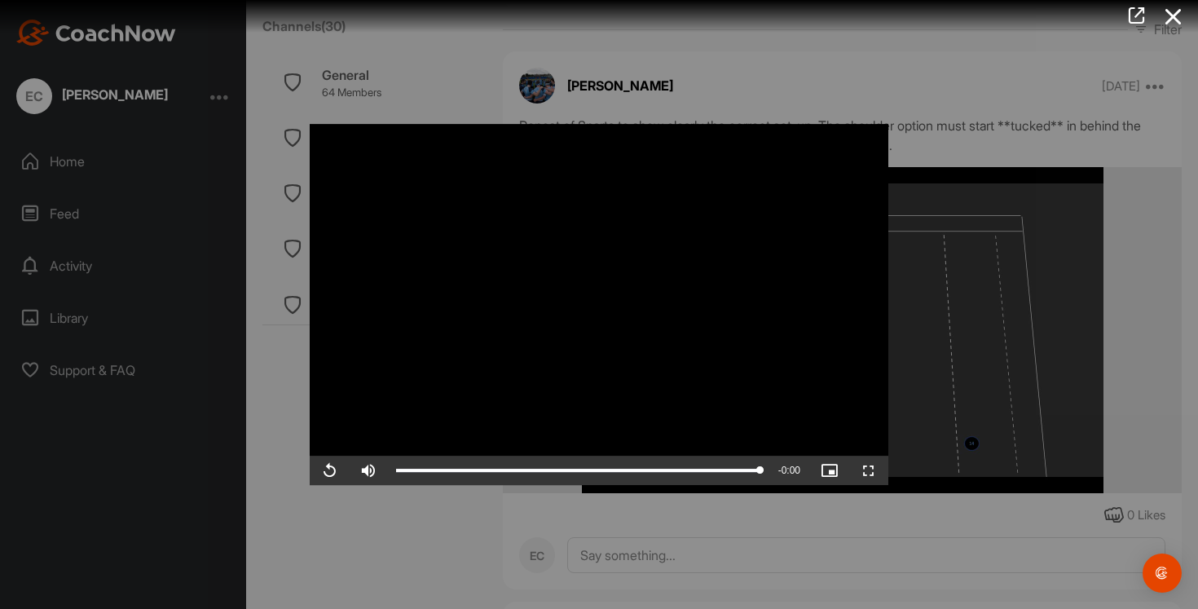
click at [961, 278] on div at bounding box center [599, 304] width 1198 height 609
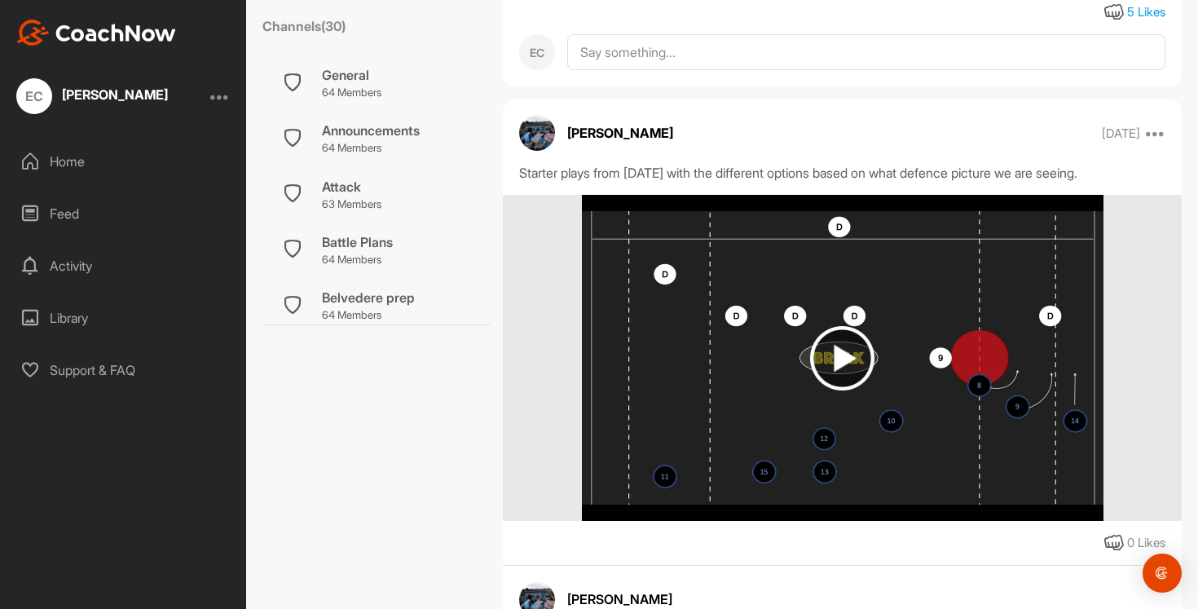
scroll to position [1179, 0]
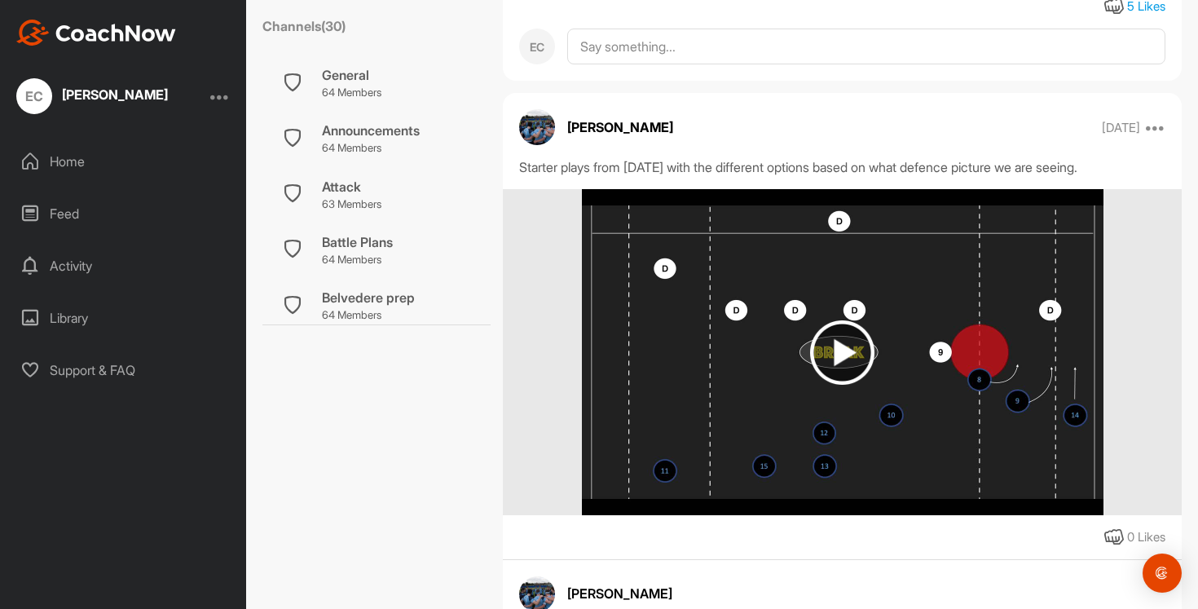
click at [827, 346] on img at bounding box center [842, 352] width 64 height 64
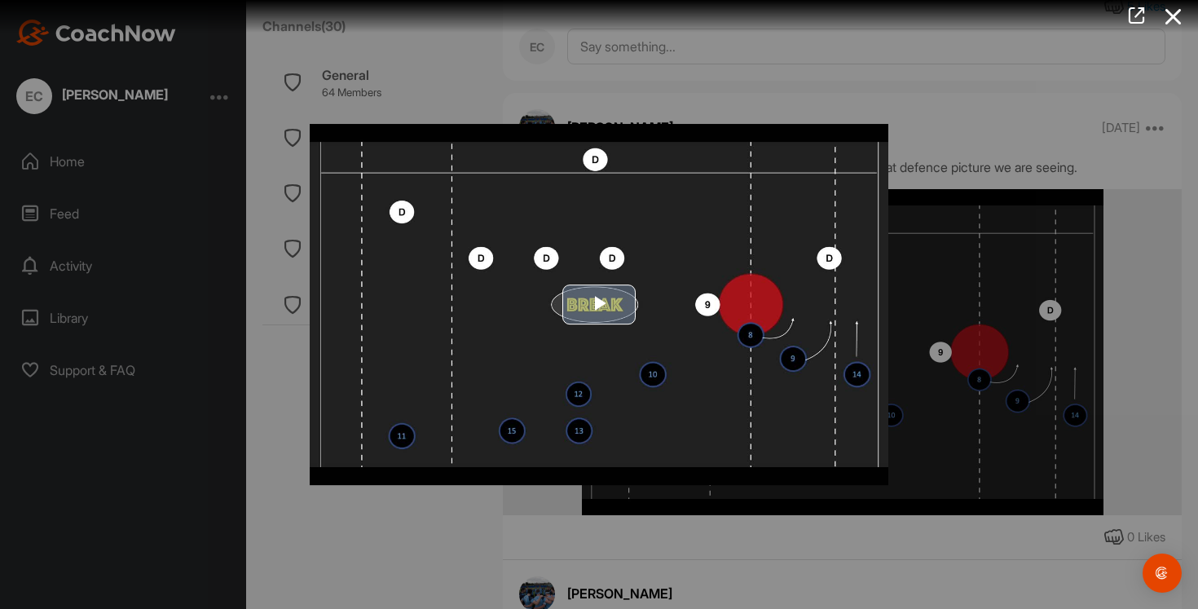
click at [599, 305] on span "Video Player" at bounding box center [599, 305] width 0 height 0
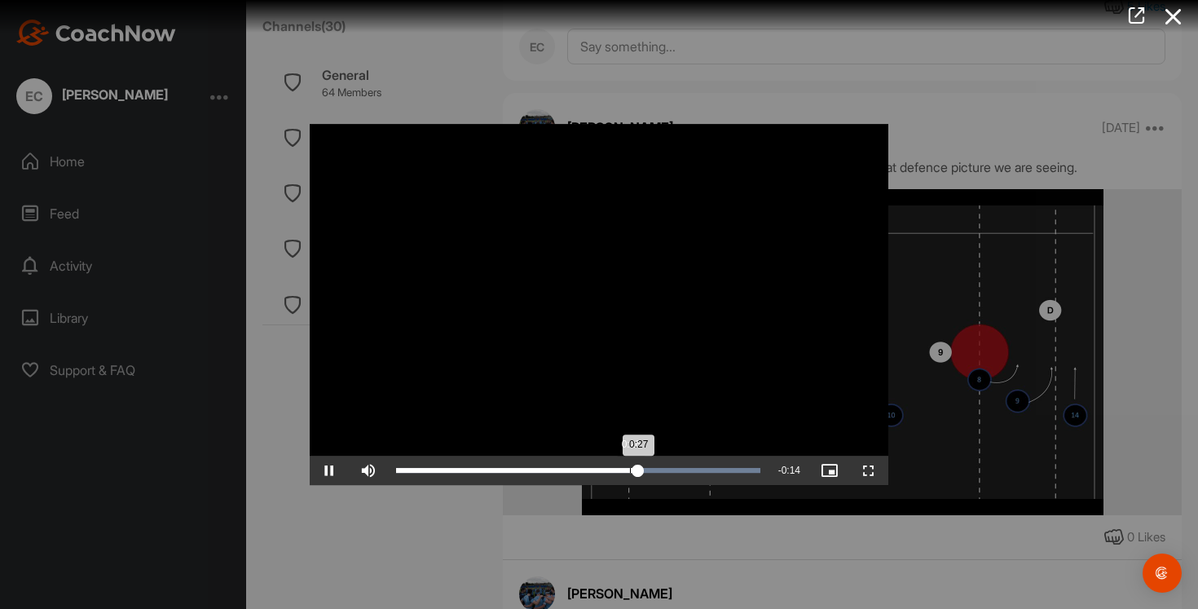
click at [629, 474] on div "Loaded : 100.00% 0:26 0:27" at bounding box center [578, 470] width 381 height 29
click at [606, 470] on div "Loaded : 100.00% 0:23 0:27" at bounding box center [578, 470] width 364 height 5
click at [327, 470] on span "Video Player" at bounding box center [329, 470] width 39 height 0
click at [330, 470] on span "Video Player" at bounding box center [329, 470] width 39 height 0
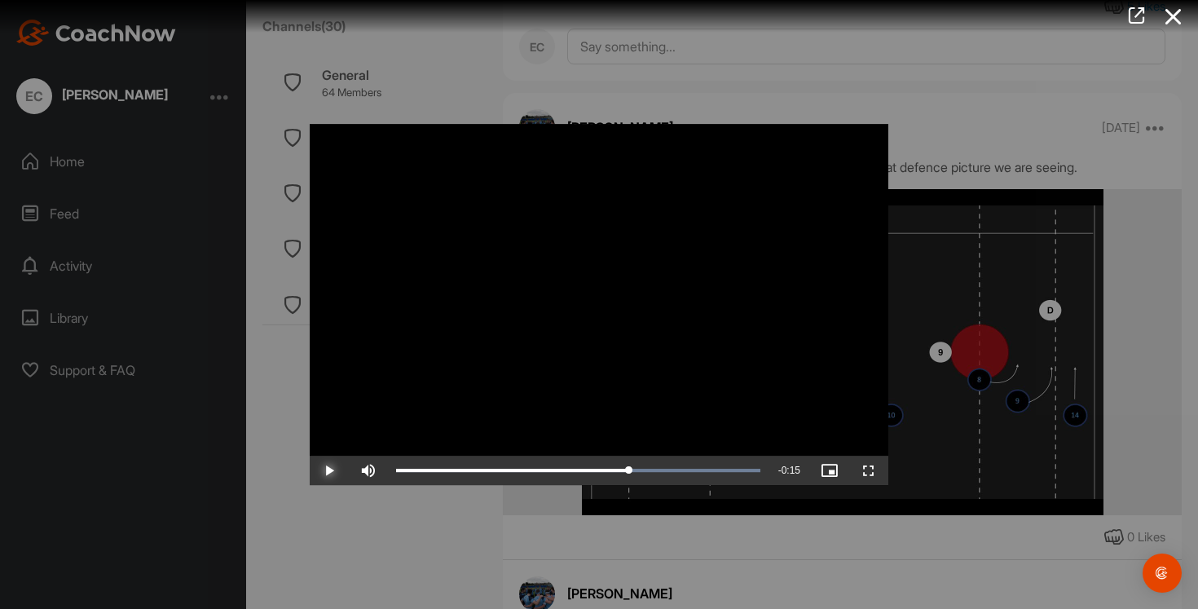
click at [330, 470] on span "Video Player" at bounding box center [329, 470] width 39 height 0
click at [331, 470] on span "Video Player" at bounding box center [329, 470] width 39 height 0
click at [332, 470] on span "Video Player" at bounding box center [329, 470] width 39 height 0
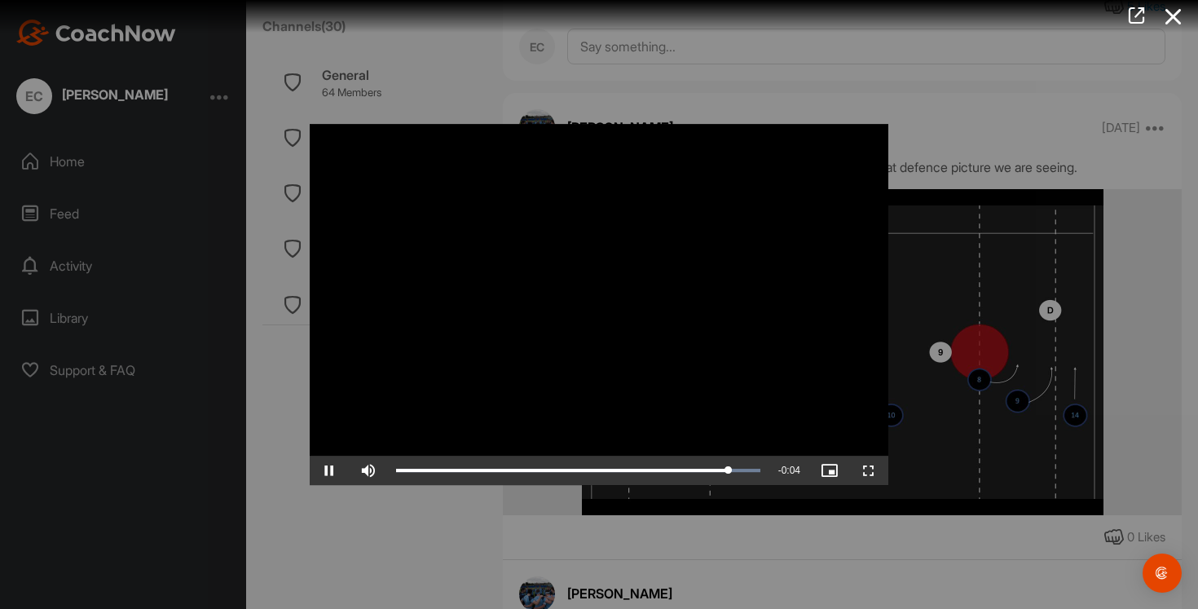
click at [374, 524] on div at bounding box center [599, 304] width 1198 height 609
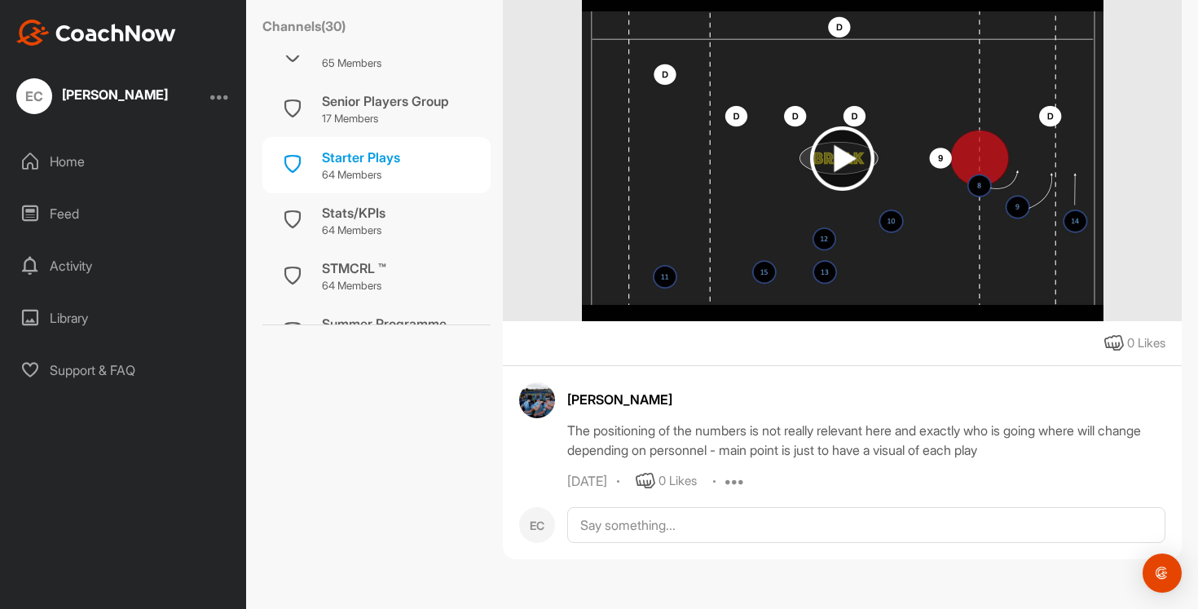
scroll to position [1087, 0]
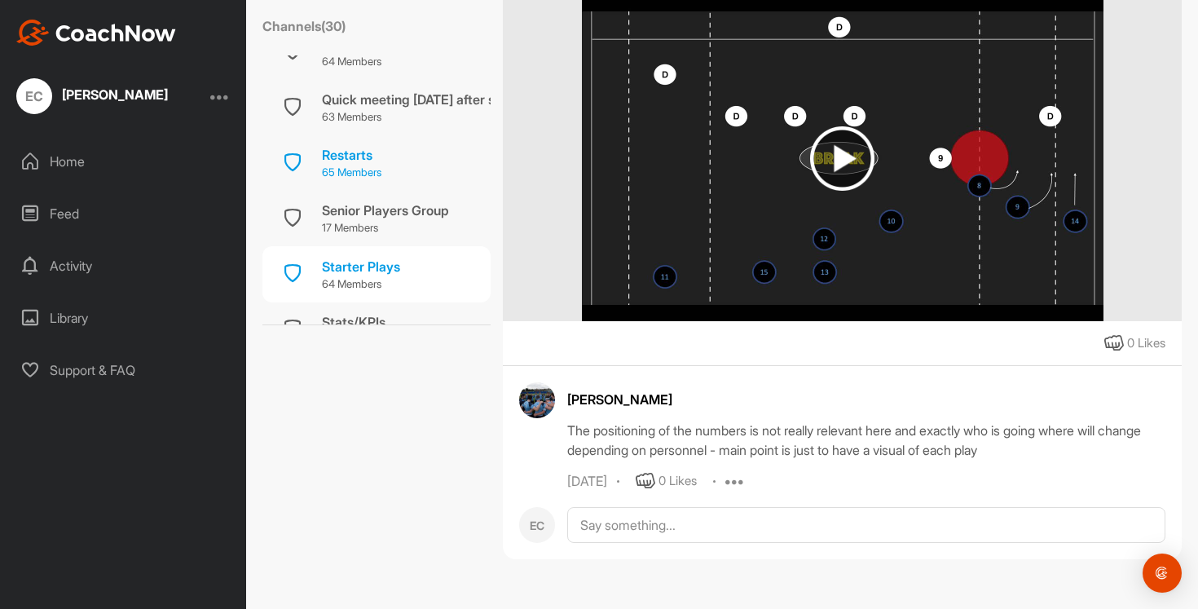
click at [371, 155] on div "Restarts" at bounding box center [351, 155] width 59 height 20
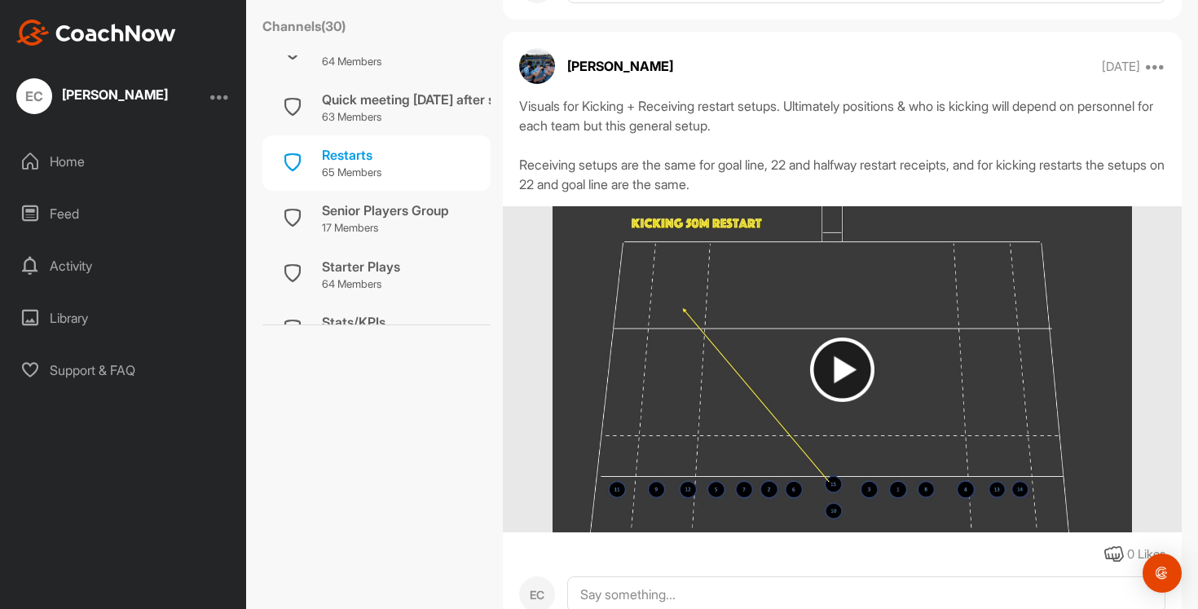
scroll to position [867, 0]
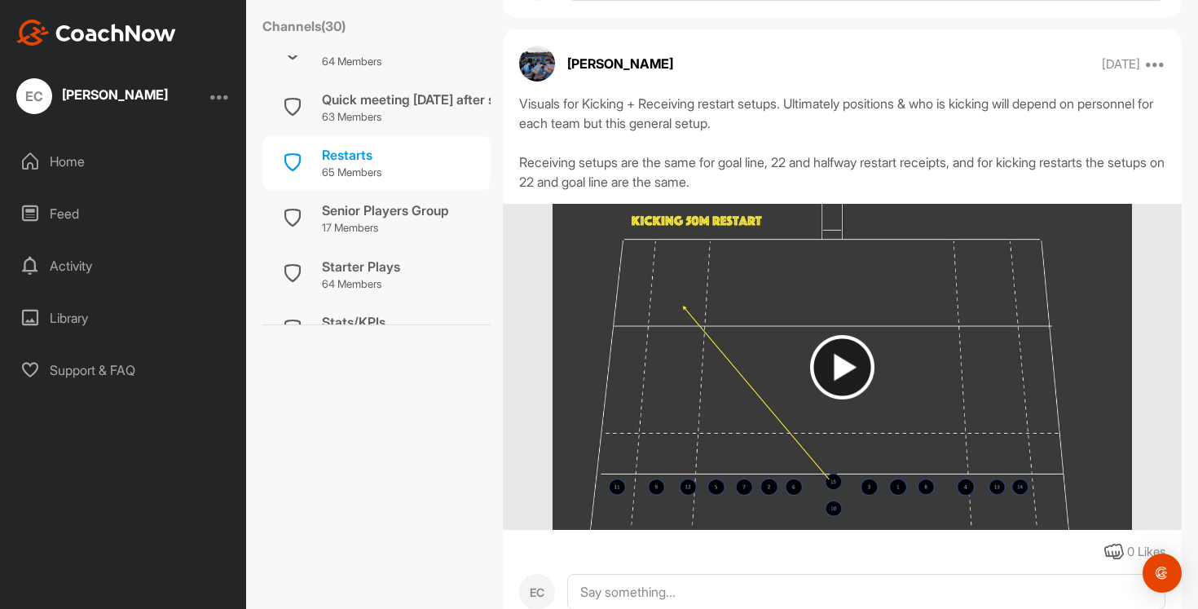
click at [840, 364] on img at bounding box center [842, 367] width 64 height 64
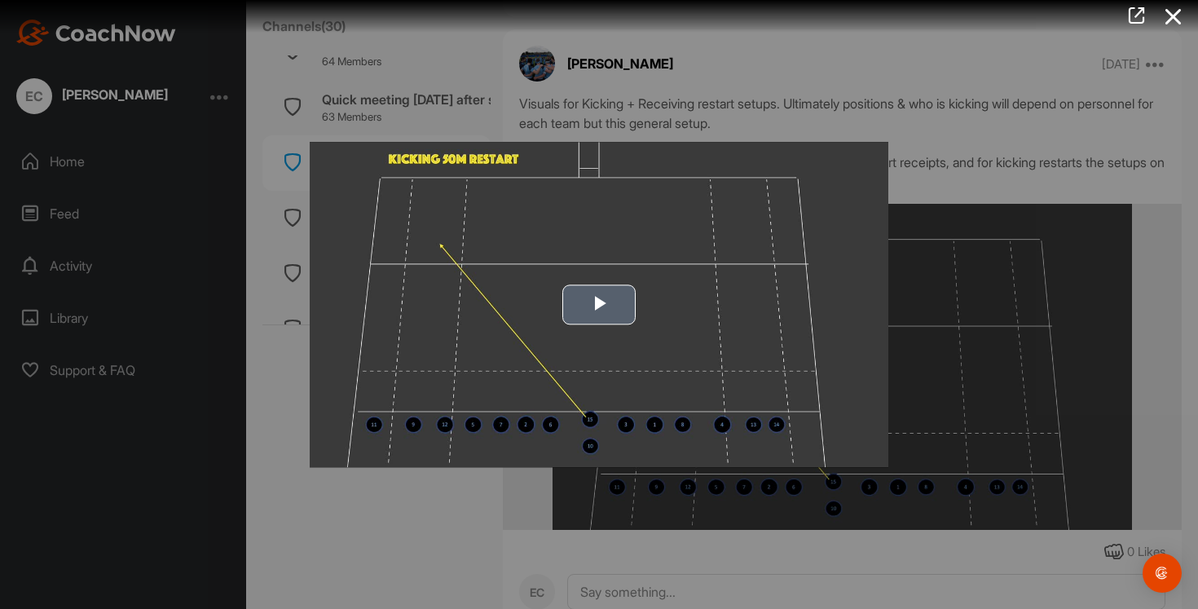
click at [599, 305] on span "Video Player" at bounding box center [599, 305] width 0 height 0
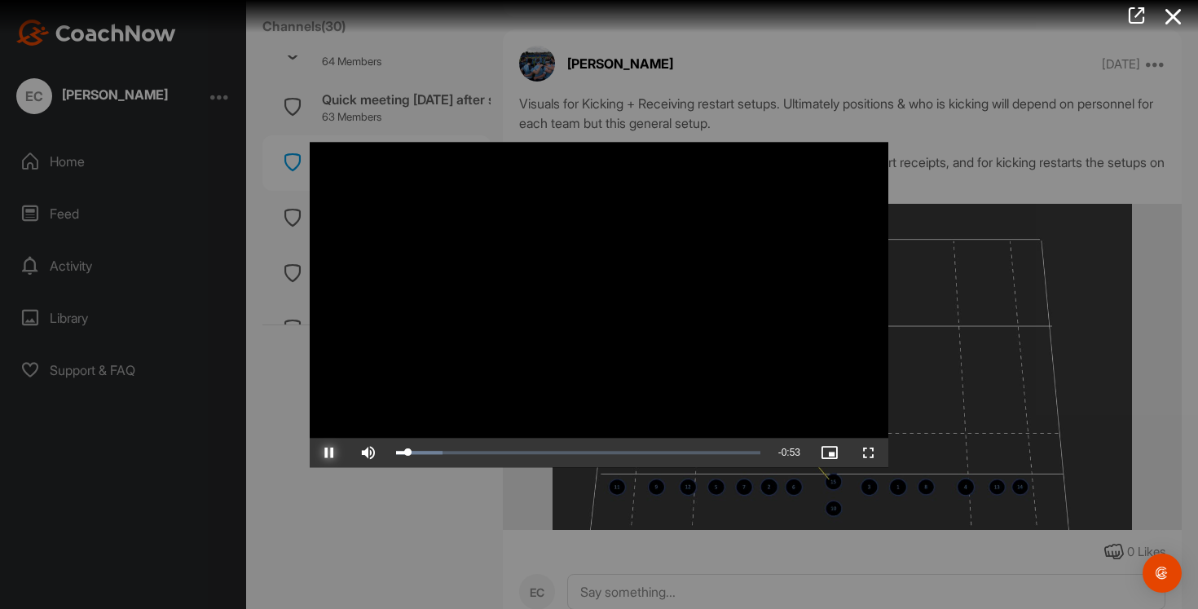
click at [326, 452] on span "Video Player" at bounding box center [329, 452] width 39 height 0
click at [337, 452] on span "Video Player" at bounding box center [329, 452] width 39 height 0
click at [419, 452] on div "Loaded : 100.00% 0:03 0:03" at bounding box center [578, 452] width 364 height 5
click at [324, 452] on span "Video Player" at bounding box center [329, 452] width 39 height 0
click at [427, 522] on div at bounding box center [599, 304] width 1198 height 609
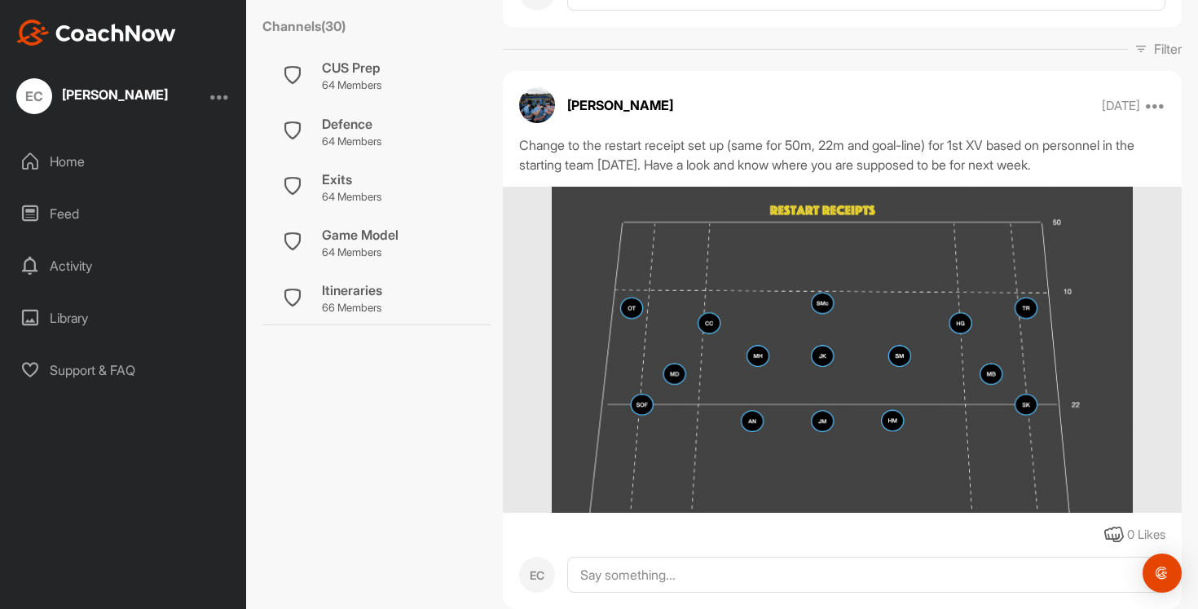
scroll to position [604, 0]
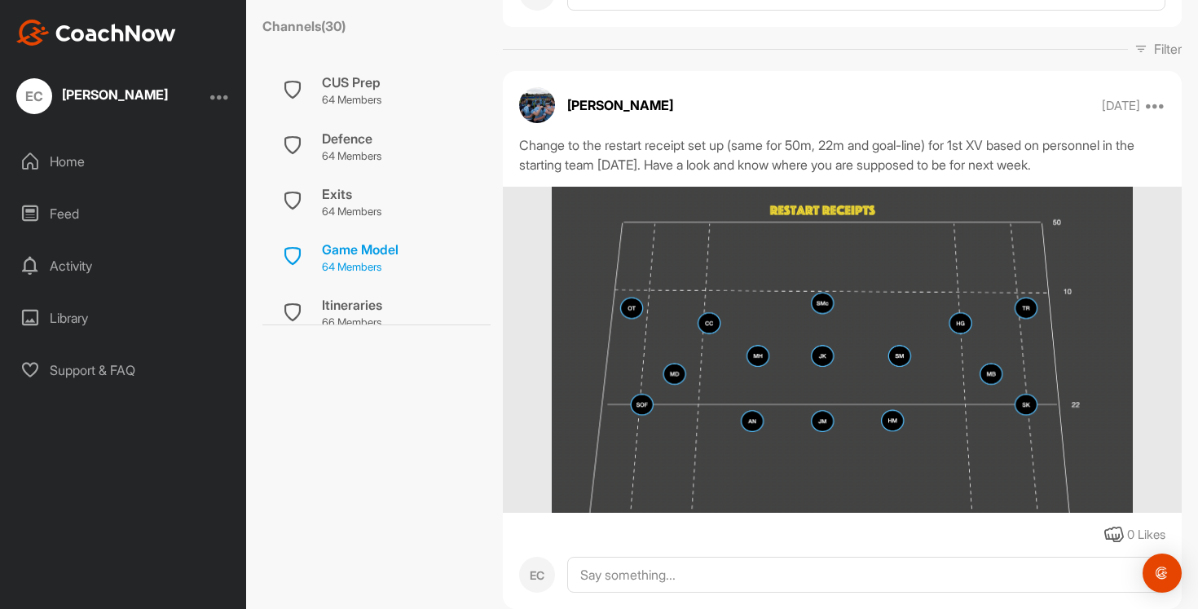
click at [394, 240] on div "Game Model" at bounding box center [360, 250] width 77 height 20
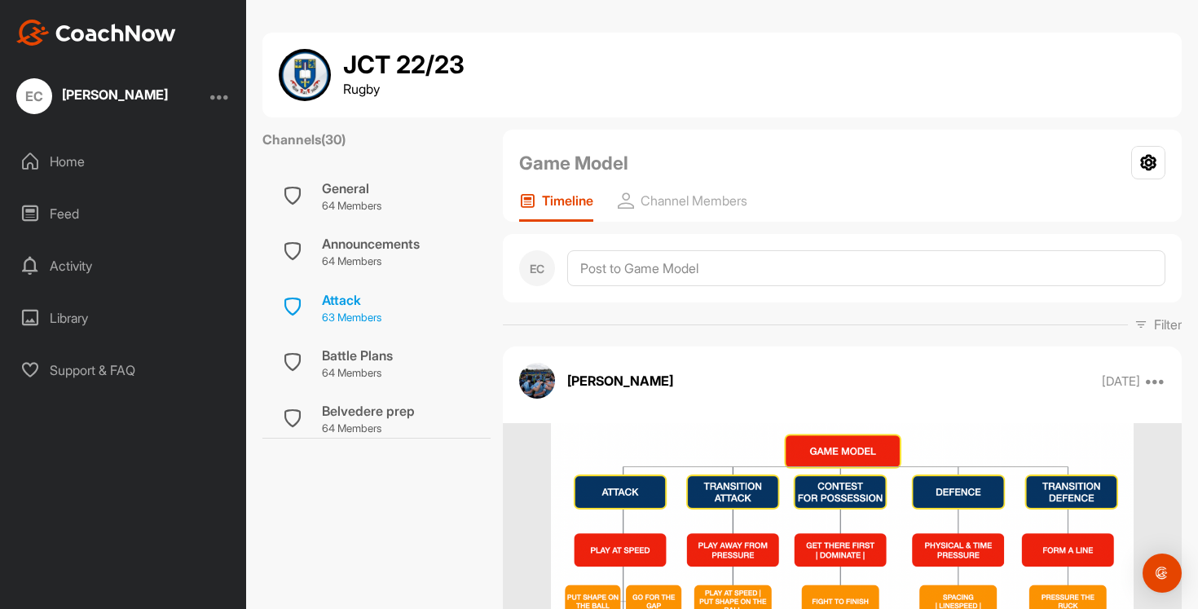
click at [364, 293] on div "Attack" at bounding box center [351, 300] width 59 height 20
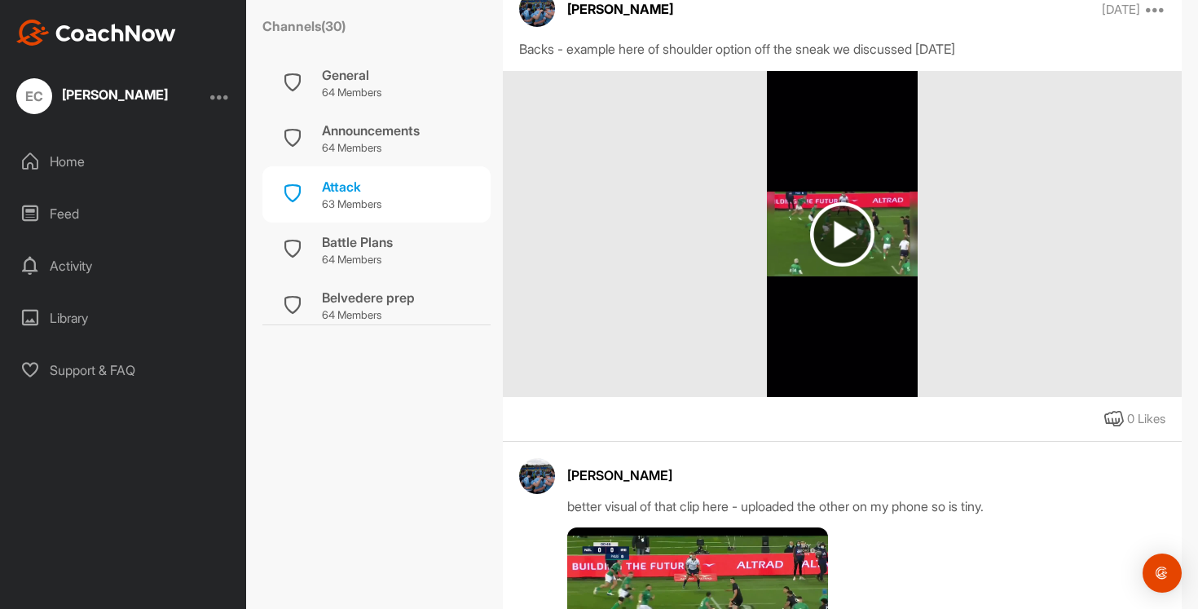
scroll to position [2606, 0]
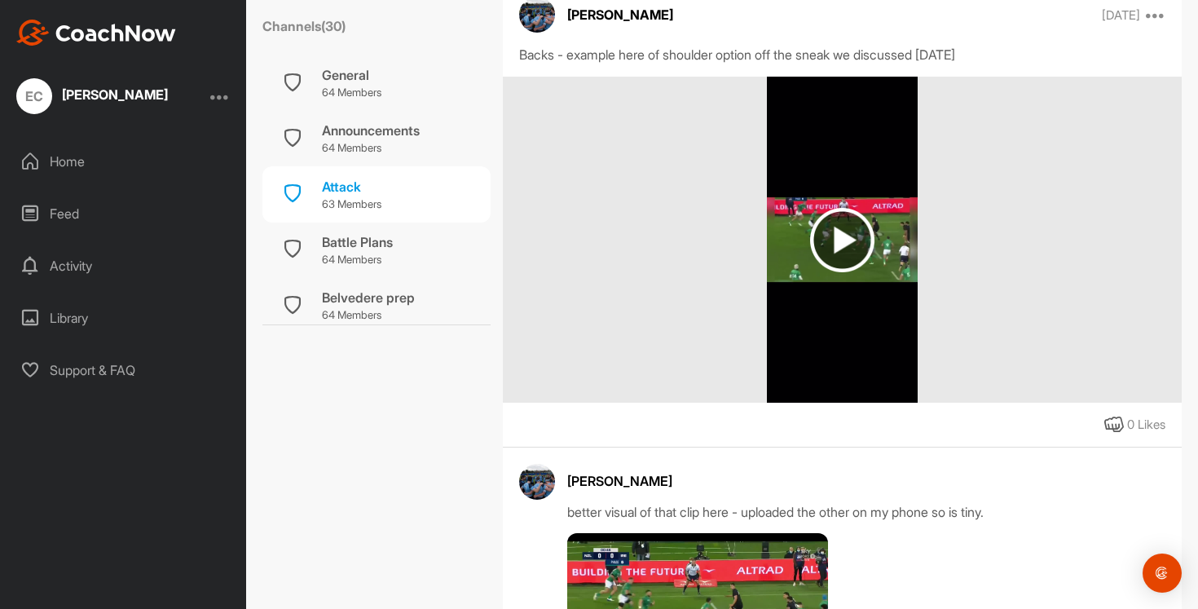
click at [837, 255] on img at bounding box center [842, 240] width 64 height 64
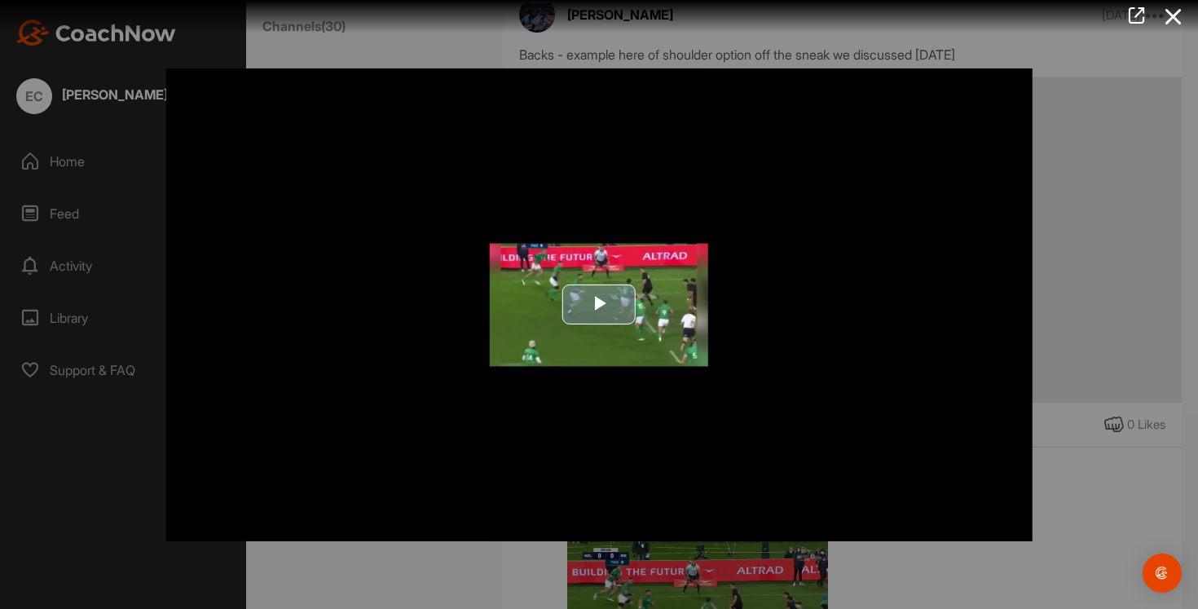
click at [599, 305] on span "Video Player" at bounding box center [599, 305] width 0 height 0
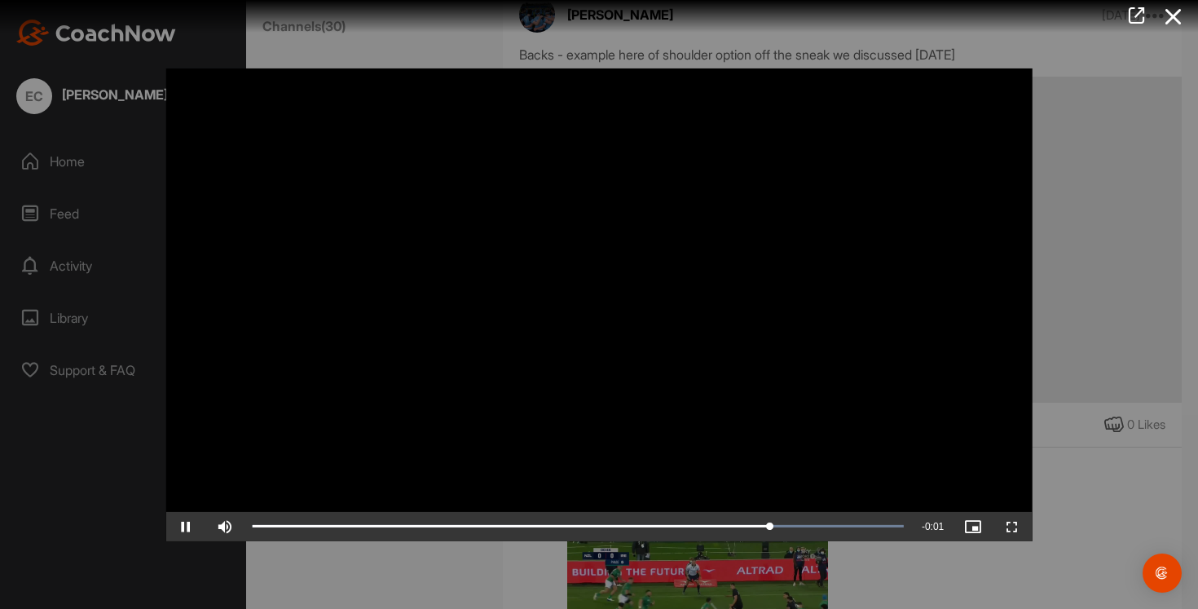
click at [1064, 233] on div at bounding box center [599, 304] width 1198 height 609
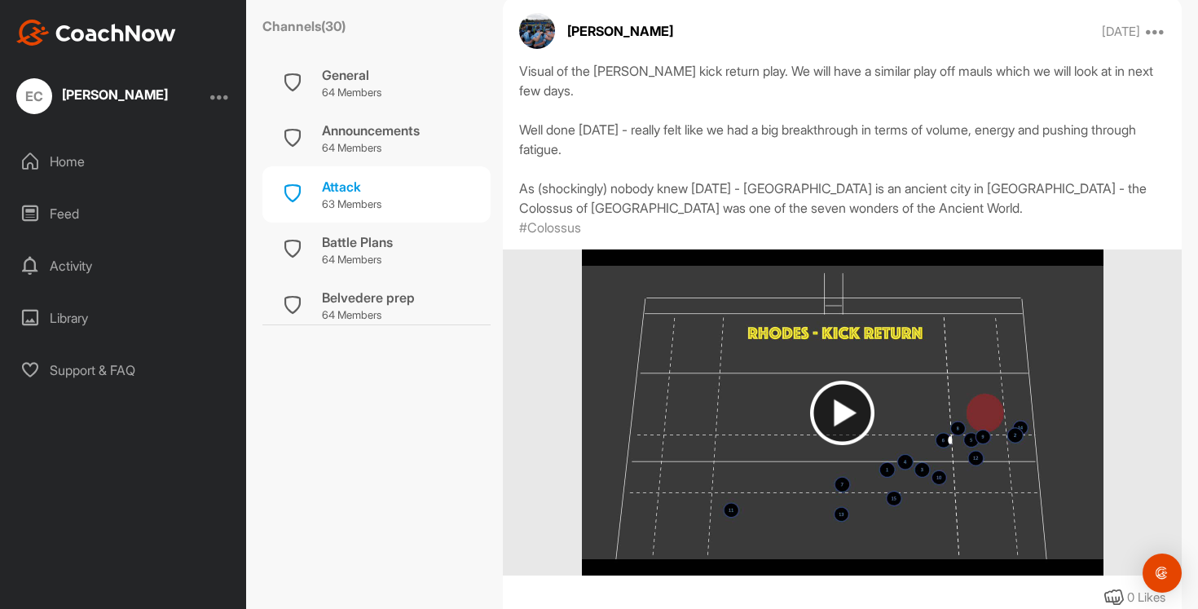
scroll to position [10549, 0]
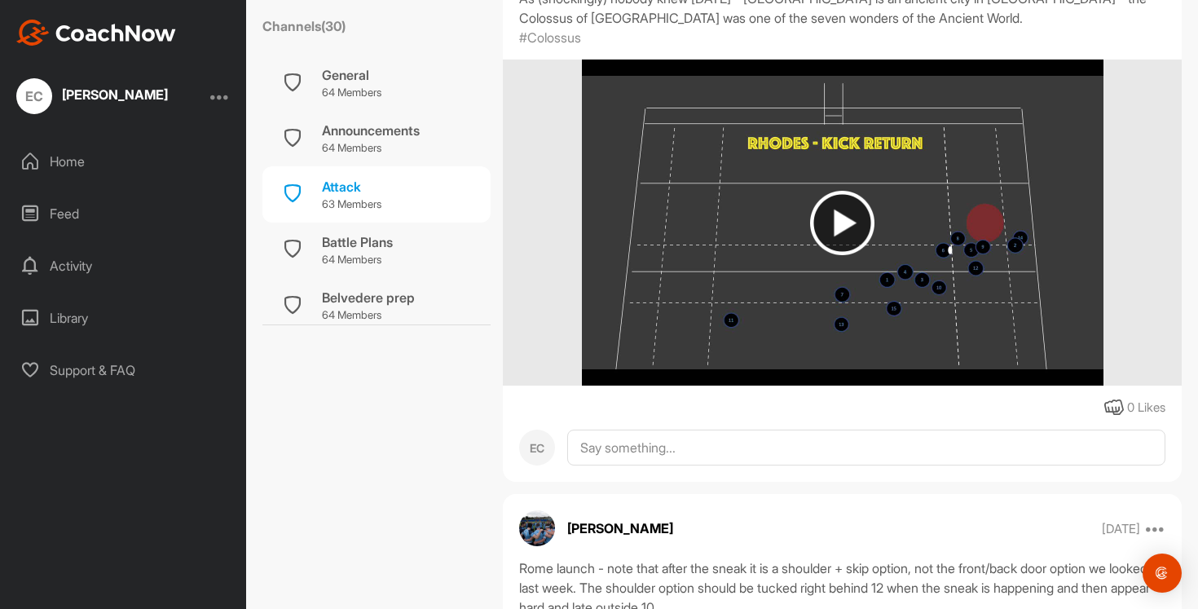
click at [848, 255] on img at bounding box center [842, 223] width 64 height 64
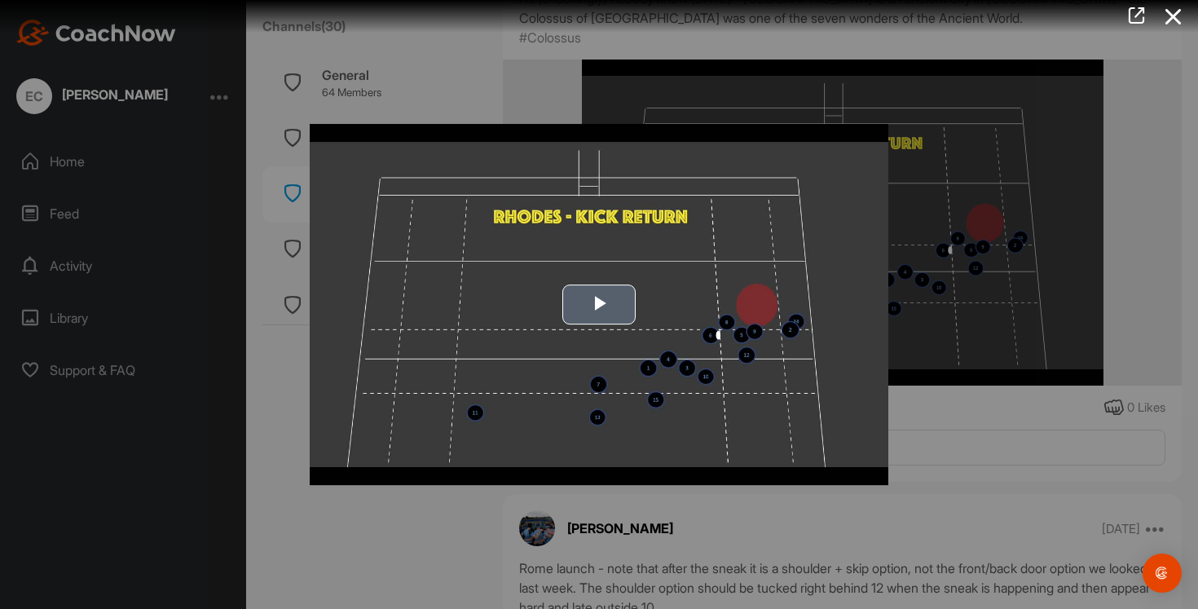
click at [599, 305] on span "Video Player" at bounding box center [599, 305] width 0 height 0
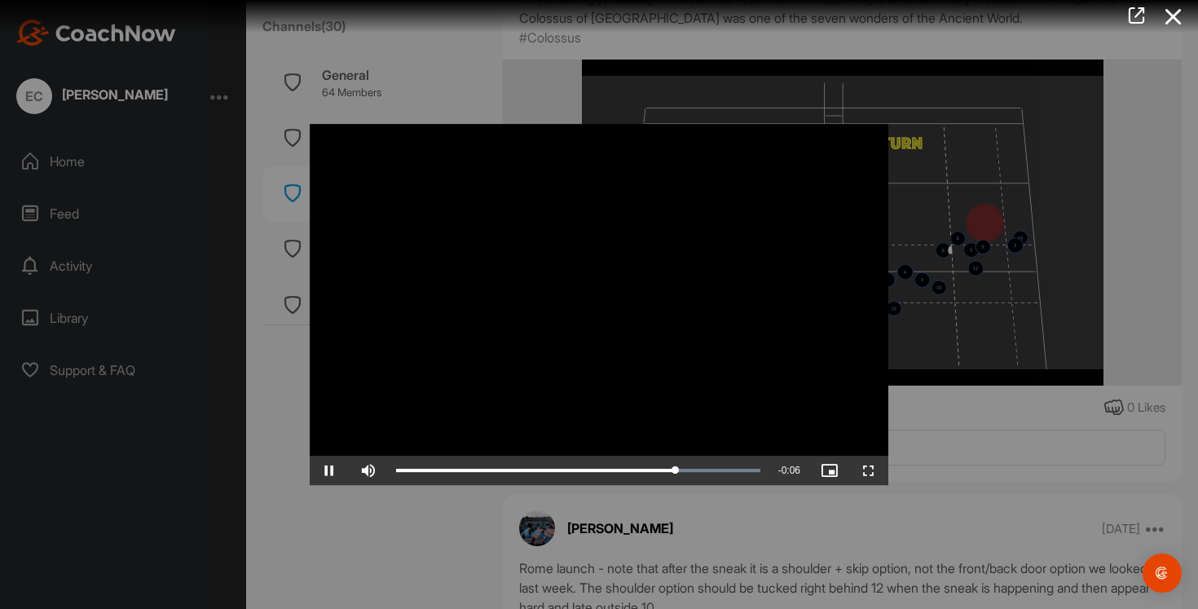
click at [681, 535] on div at bounding box center [599, 304] width 1198 height 609
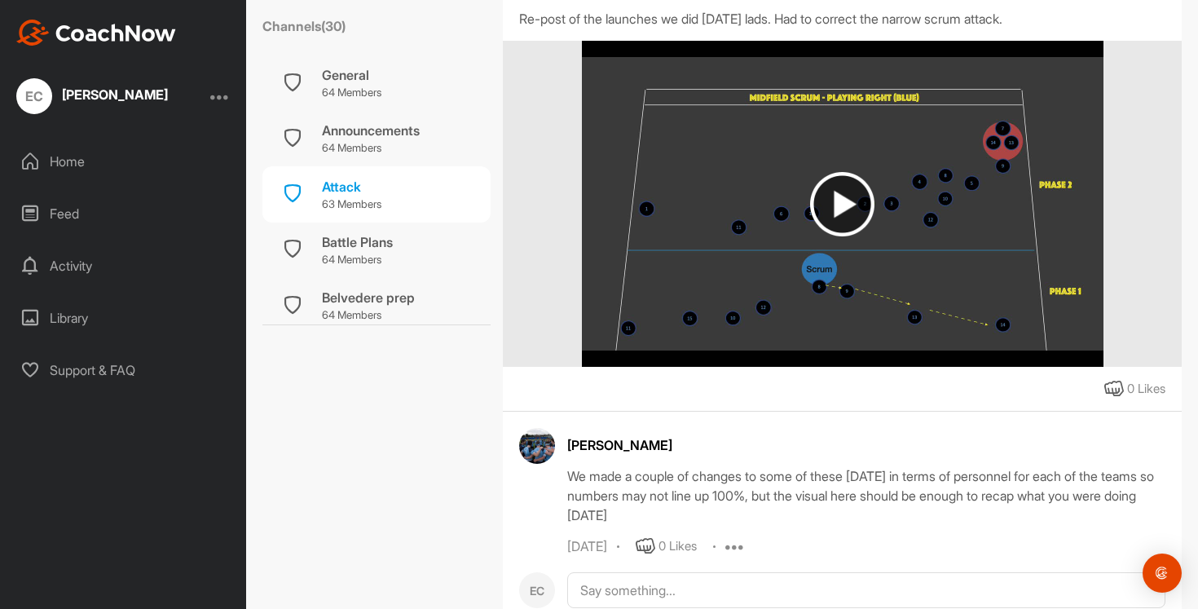
scroll to position [15472, 0]
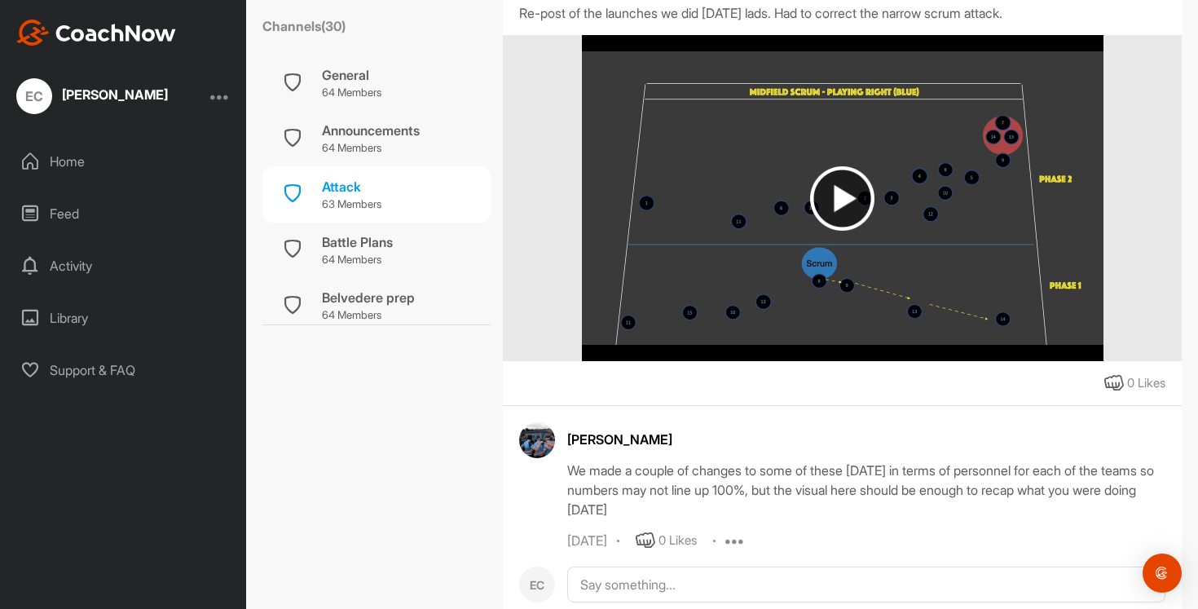
click at [844, 231] on img at bounding box center [842, 198] width 64 height 64
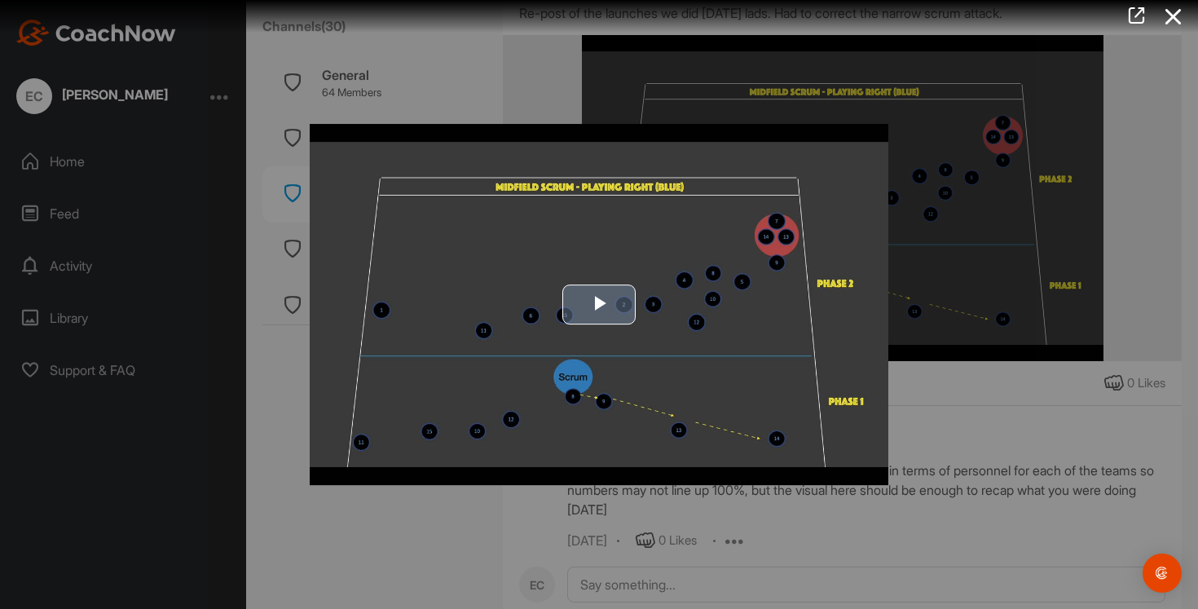
click at [599, 305] on span "Video Player" at bounding box center [599, 305] width 0 height 0
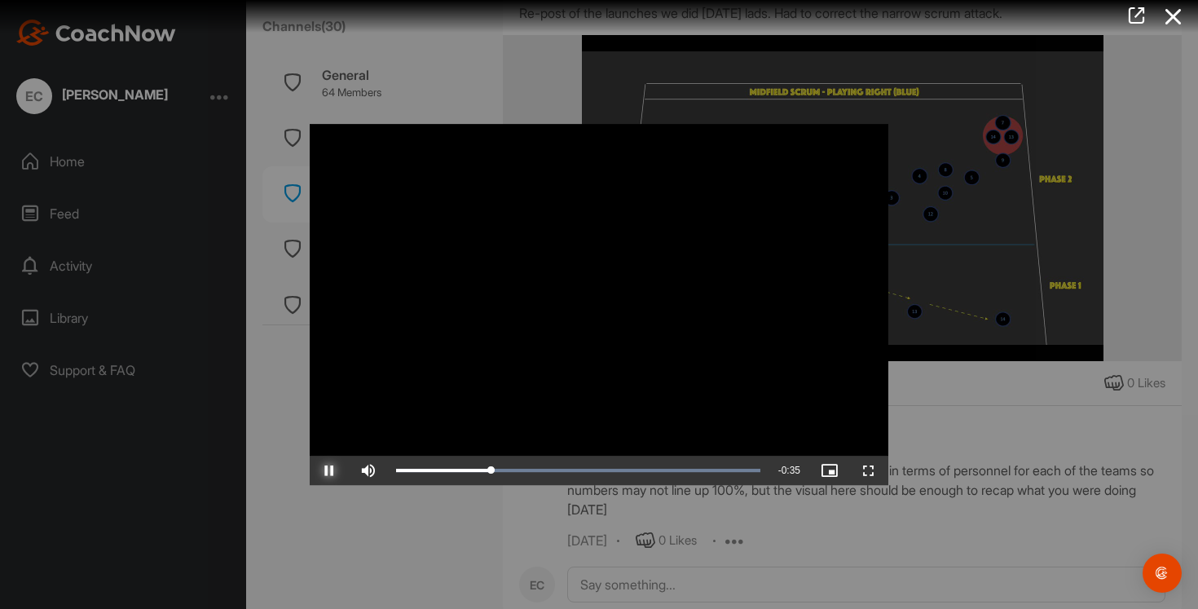
click at [328, 470] on span "Video Player" at bounding box center [329, 470] width 39 height 0
click at [327, 470] on span "Video Player" at bounding box center [329, 470] width 39 height 0
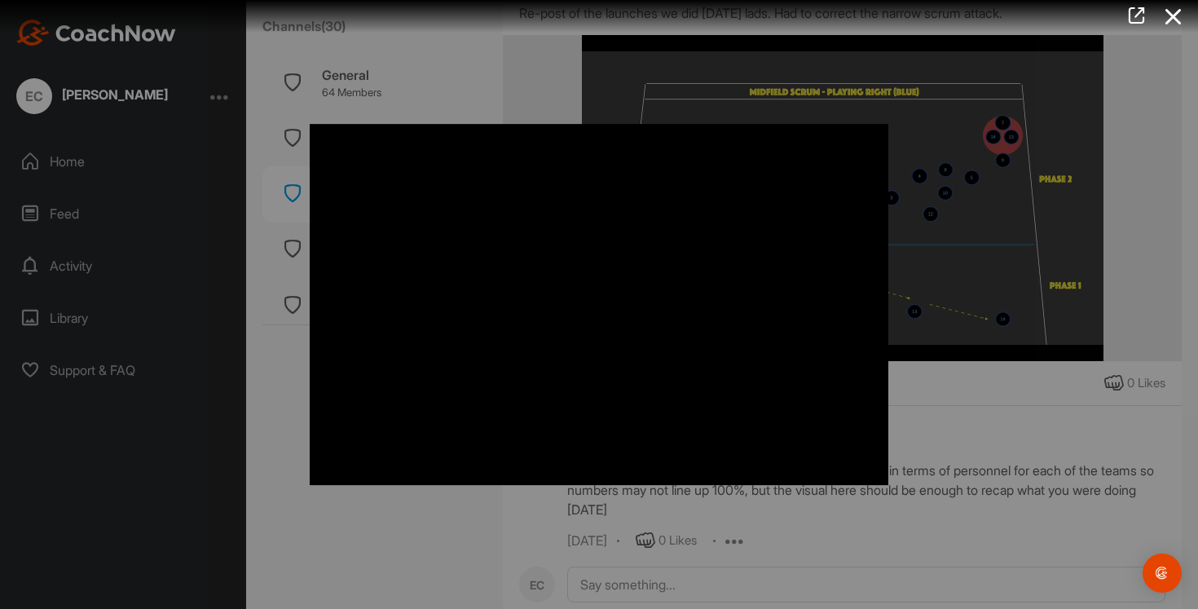
click at [461, 545] on div at bounding box center [599, 304] width 1198 height 609
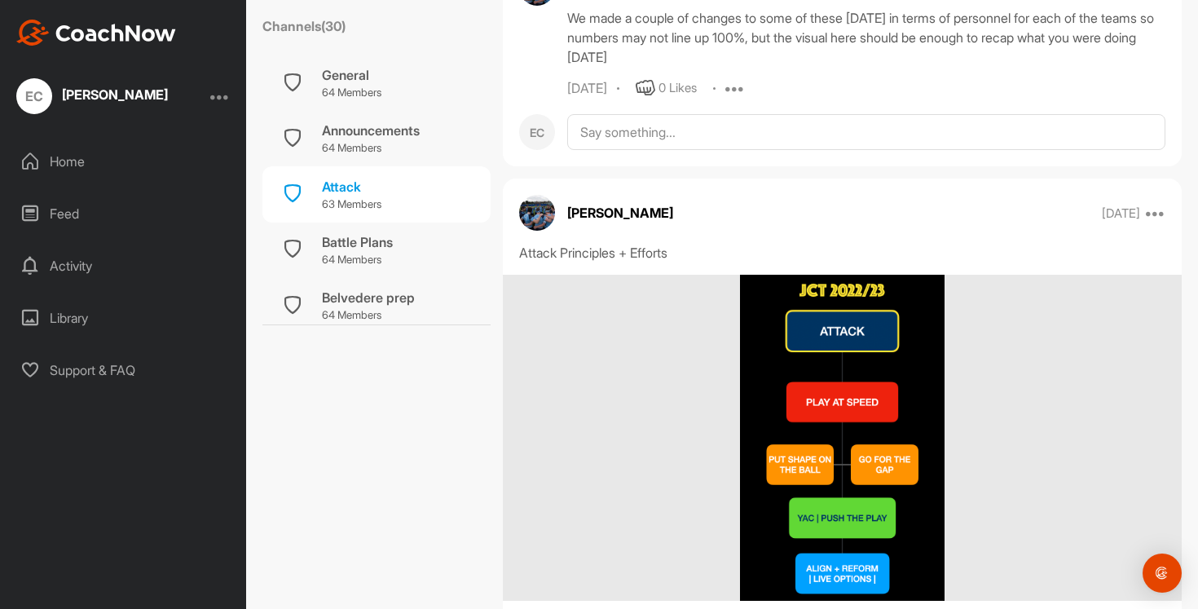
scroll to position [15998, 0]
